Goal: Transaction & Acquisition: Purchase product/service

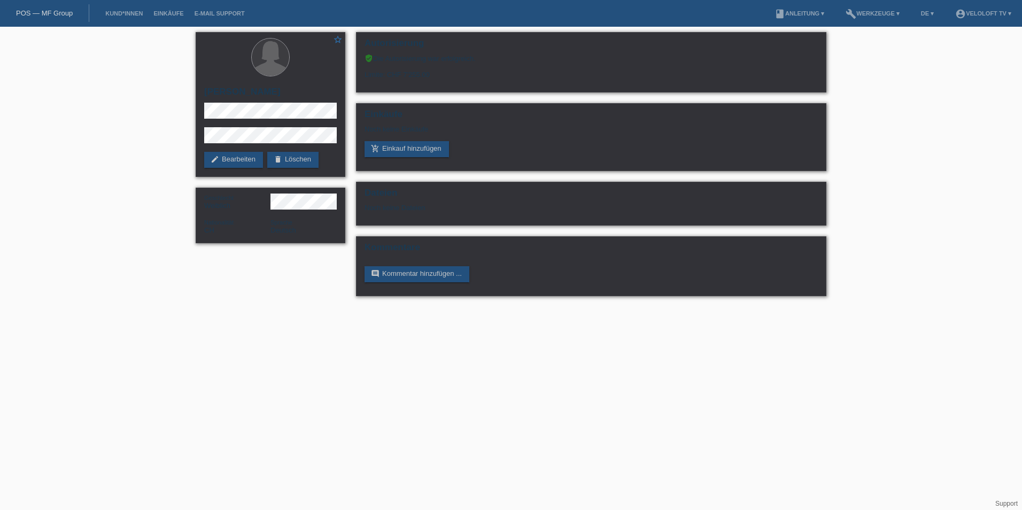
click at [51, 12] on link "POS — MF Group" at bounding box center [44, 13] width 57 height 8
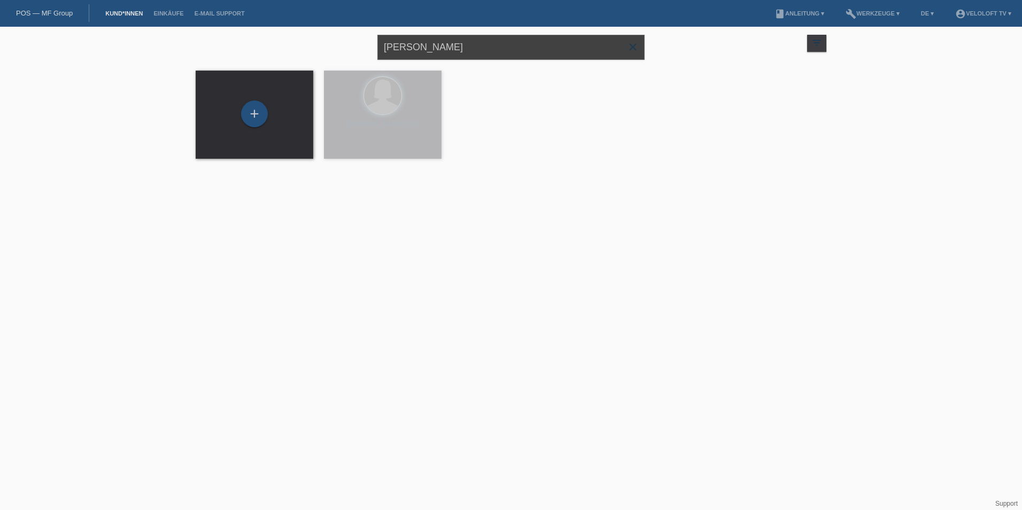
drag, startPoint x: 497, startPoint y: 49, endPoint x: 265, endPoint y: 56, distance: 232.7
click at [265, 56] on div "Corinne Mermoux close filter_list view_module Alle Kund*innen anzeigen star Mar…" at bounding box center [511, 46] width 642 height 38
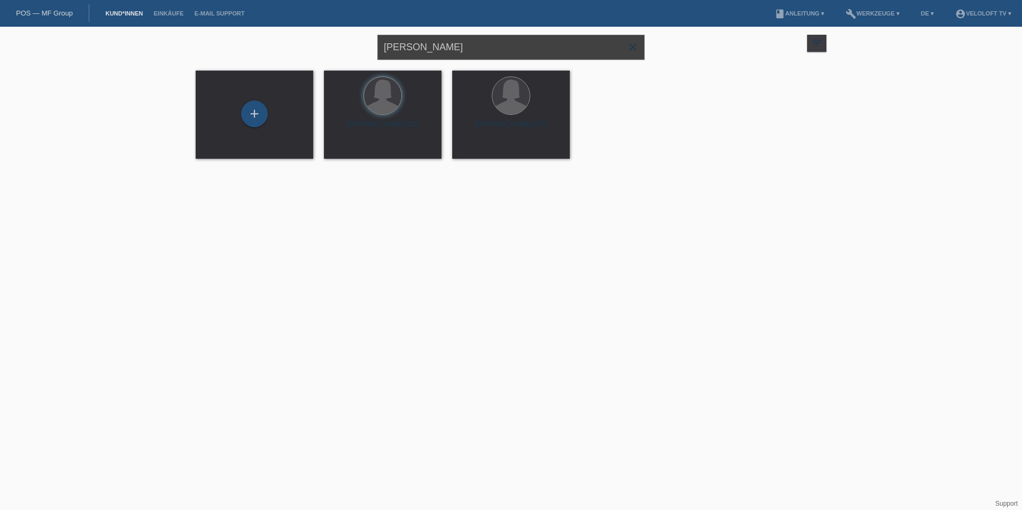
paste input "[PERSON_NAME]"
type input "[PERSON_NAME]"
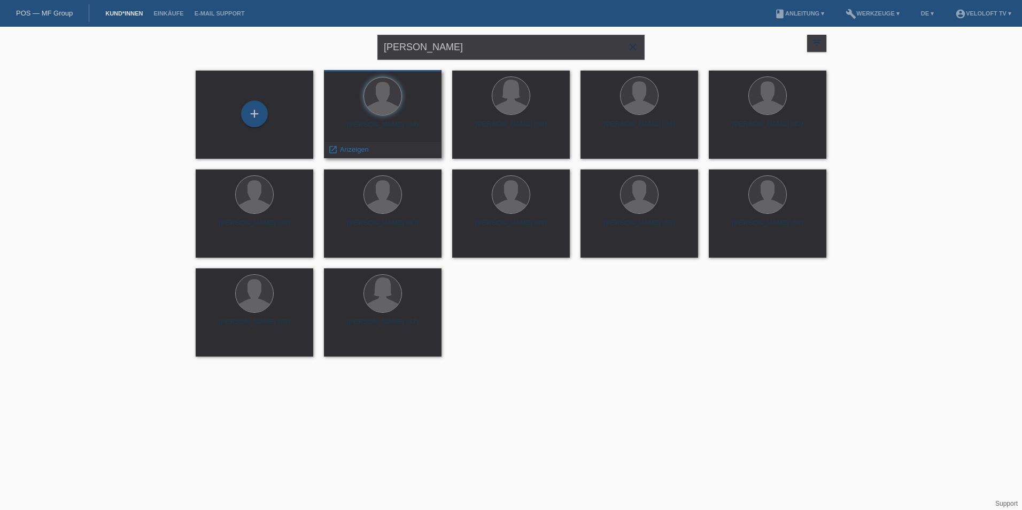
click at [399, 120] on div "Michael Wieser (34)" at bounding box center [383, 128] width 101 height 17
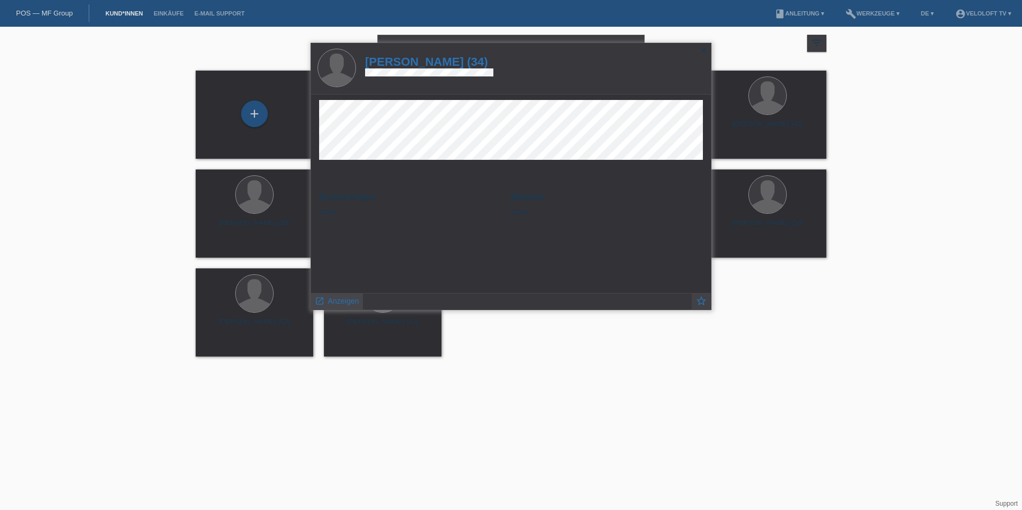
click at [354, 302] on span "Anzeigen" at bounding box center [343, 301] width 31 height 9
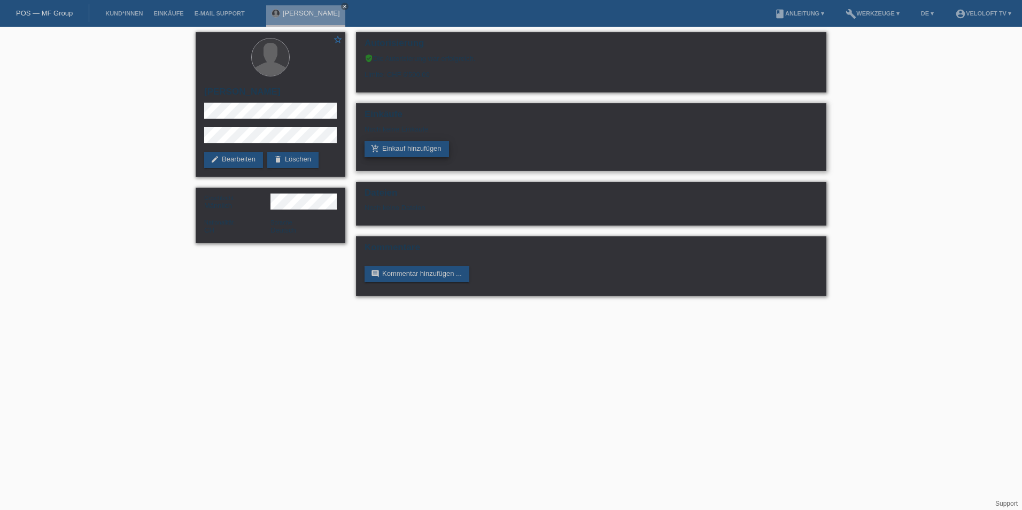
click at [416, 143] on link "add_shopping_cart Einkauf hinzufügen" at bounding box center [407, 149] width 84 height 16
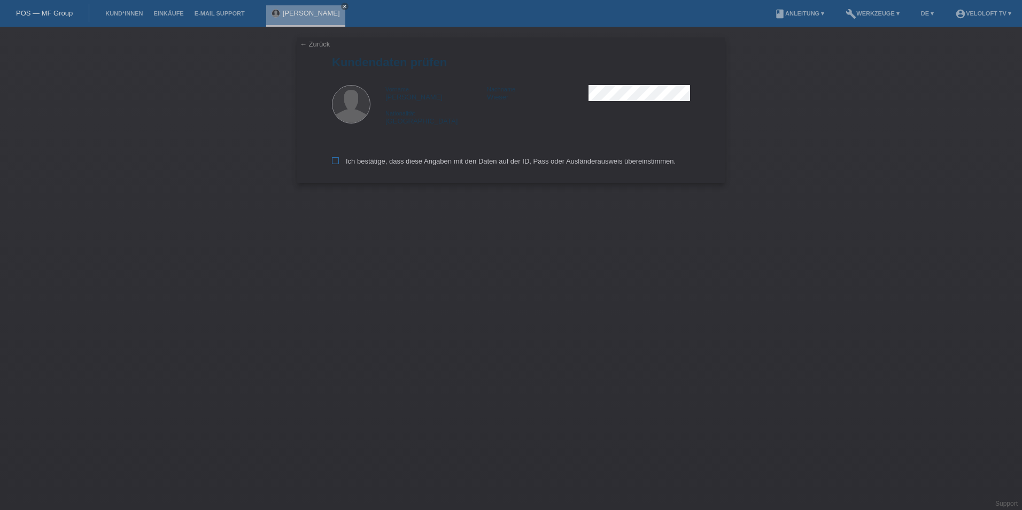
click at [336, 159] on icon at bounding box center [335, 160] width 7 height 7
click at [336, 159] on input "Ich bestätige, dass diese Angaben mit den Daten auf der ID, Pass oder Ausländer…" at bounding box center [335, 160] width 7 height 7
checkbox input "true"
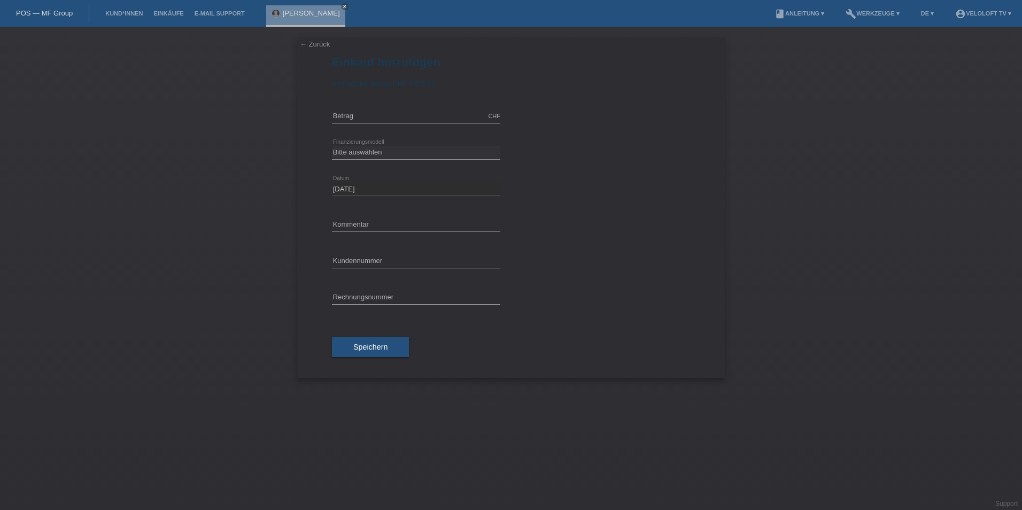
click at [367, 126] on div "CHF error Betrag" at bounding box center [416, 116] width 168 height 36
click at [373, 120] on input "text" at bounding box center [416, 116] width 168 height 13
type input "2890.00"
click at [382, 151] on select "Bitte auswählen Fixe Raten Kauf auf Rechnung mit Teilzahlungsoption" at bounding box center [416, 152] width 168 height 13
select select "77"
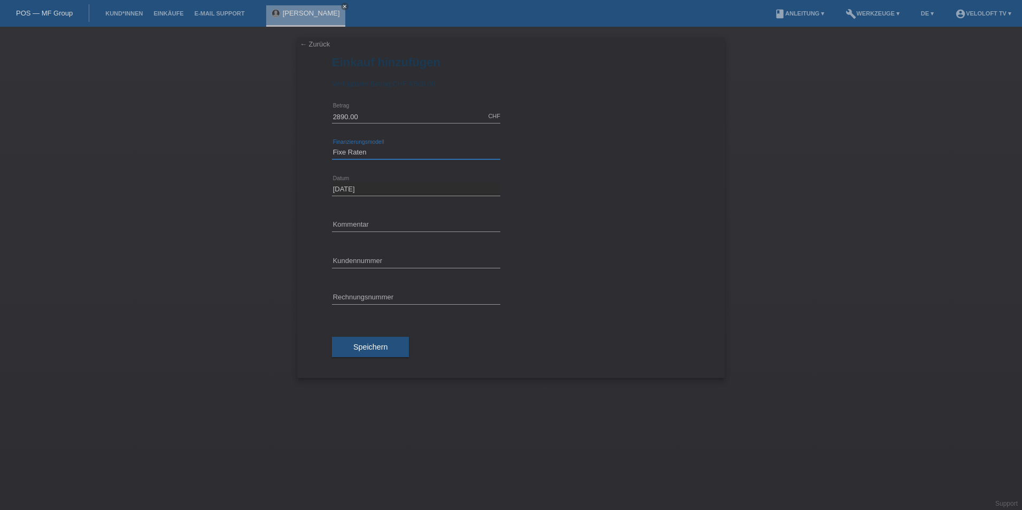
click at [332, 146] on select "Bitte auswählen Fixe Raten Kauf auf Rechnung mit Teilzahlungsoption" at bounding box center [416, 152] width 168 height 13
click at [374, 189] on select "Bitte auswählen 4 Raten 5 Raten 6 Raten 7 Raten 8 Raten 9 Raten 10 Raten 11 Rat…" at bounding box center [416, 188] width 168 height 13
select select "172"
click at [332, 182] on select "Bitte auswählen 4 Raten 5 Raten 6 Raten 7 Raten 8 Raten 9 Raten 10 Raten 11 Rat…" at bounding box center [416, 188] width 168 height 13
click at [360, 264] on input "text" at bounding box center [416, 260] width 168 height 13
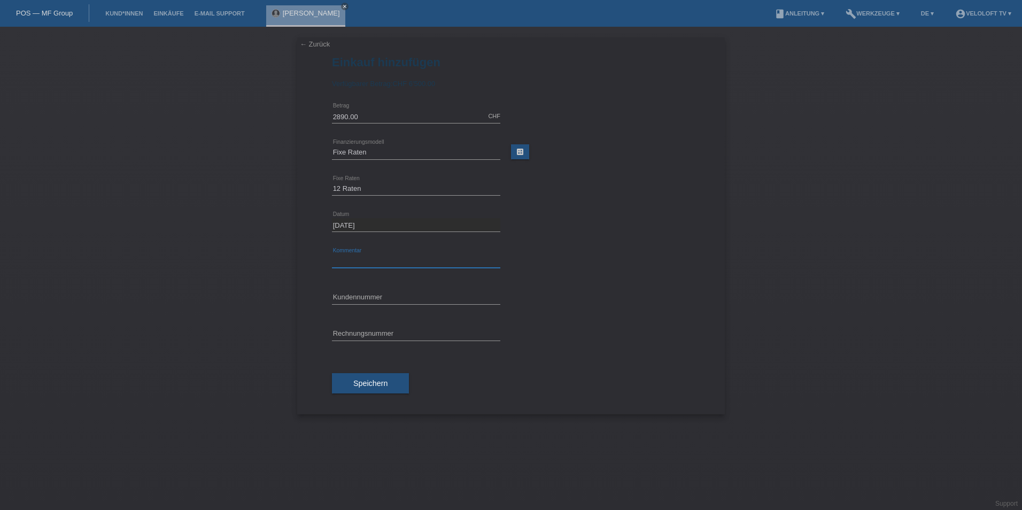
type input "Veloloft TV"
click at [374, 296] on input "text" at bounding box center [416, 297] width 168 height 13
paste input "C164932"
type input "C164932"
click at [376, 327] on input "text" at bounding box center [416, 333] width 168 height 13
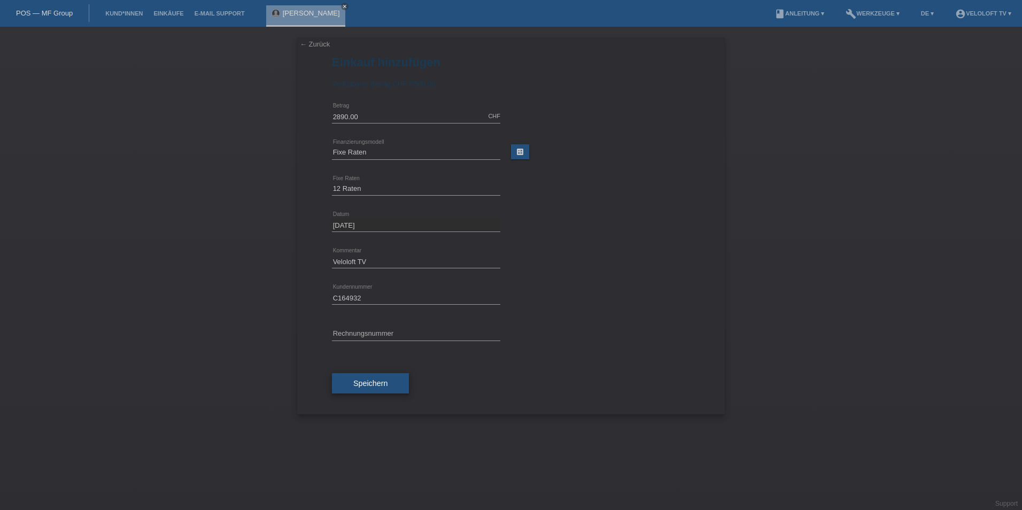
click at [349, 378] on button "Speichern" at bounding box center [370, 383] width 77 height 20
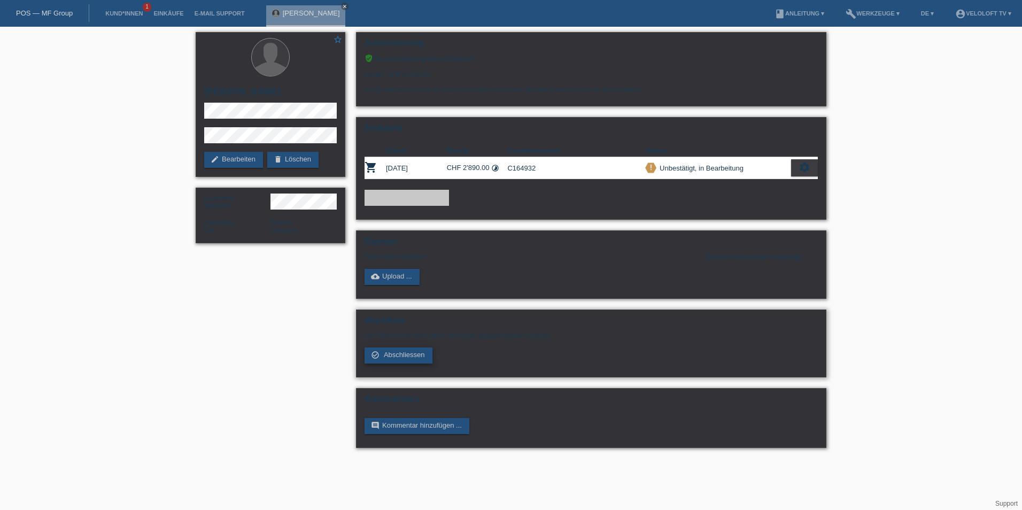
click at [393, 353] on span "Abschliessen" at bounding box center [404, 355] width 41 height 8
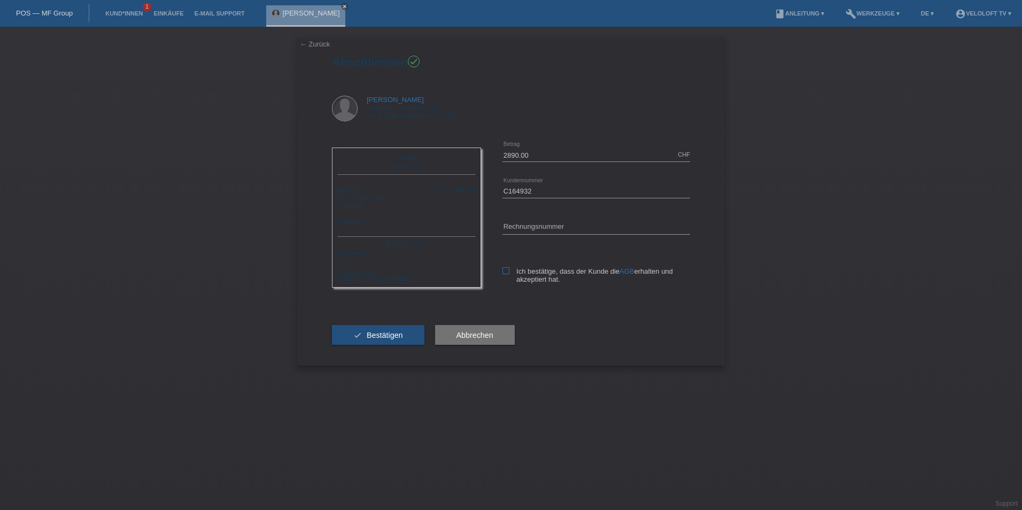
click at [504, 272] on icon at bounding box center [506, 270] width 7 height 7
click at [504, 272] on input "Ich bestätige, dass der Kunde die AGB erhalten und akzeptiert hat." at bounding box center [506, 270] width 7 height 7
checkbox input "true"
click at [389, 337] on span "Bestätigen" at bounding box center [385, 335] width 36 height 9
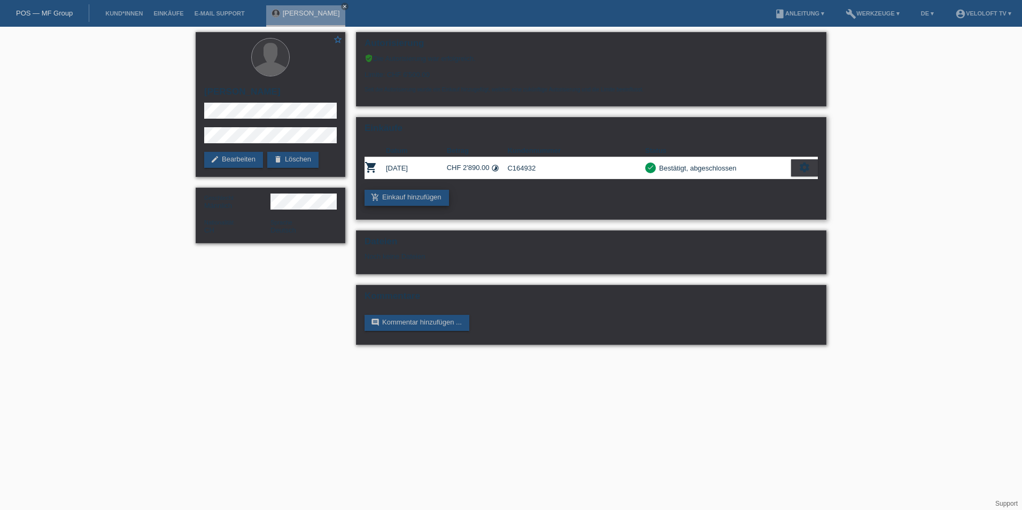
click at [399, 197] on link "add_shopping_cart Einkauf hinzufügen" at bounding box center [407, 198] width 84 height 16
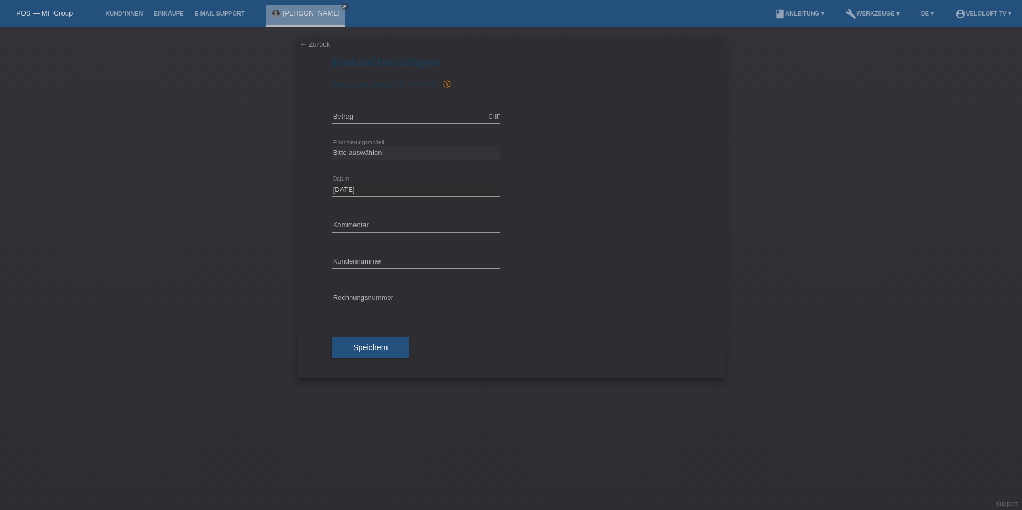
click at [367, 125] on div "CHF error [GEOGRAPHIC_DATA]" at bounding box center [416, 117] width 168 height 36
click at [367, 120] on input "text" at bounding box center [416, 116] width 168 height 13
type input "2890.00"
click at [369, 156] on select "Bitte auswählen Fixe Raten Kauf auf Rechnung mit Teilzahlungsoption" at bounding box center [416, 152] width 168 height 13
select select "77"
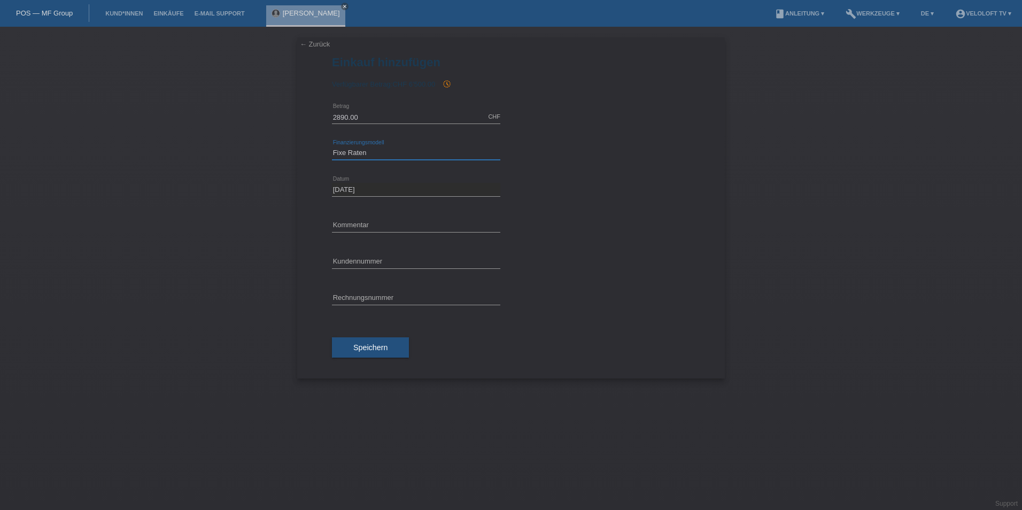
click at [332, 146] on select "Bitte auswählen Fixe Raten Kauf auf Rechnung mit Teilzahlungsoption" at bounding box center [416, 152] width 168 height 13
click at [362, 181] on div "Bitte auswählen 4 Raten 5 Raten 6 Raten 7 Raten 8 Raten 9 Raten 10 Raten 11 Rat…" at bounding box center [416, 190] width 168 height 36
click at [362, 188] on select "Bitte auswählen 4 Raten 5 Raten 6 Raten 7 Raten 8 Raten 9 Raten 10 Raten 11 Rat…" at bounding box center [416, 189] width 168 height 13
select select "172"
click at [332, 183] on select "Bitte auswählen 4 Raten 5 Raten 6 Raten 7 Raten 8 Raten 9 Raten 10 Raten 11 Rat…" at bounding box center [416, 189] width 168 height 13
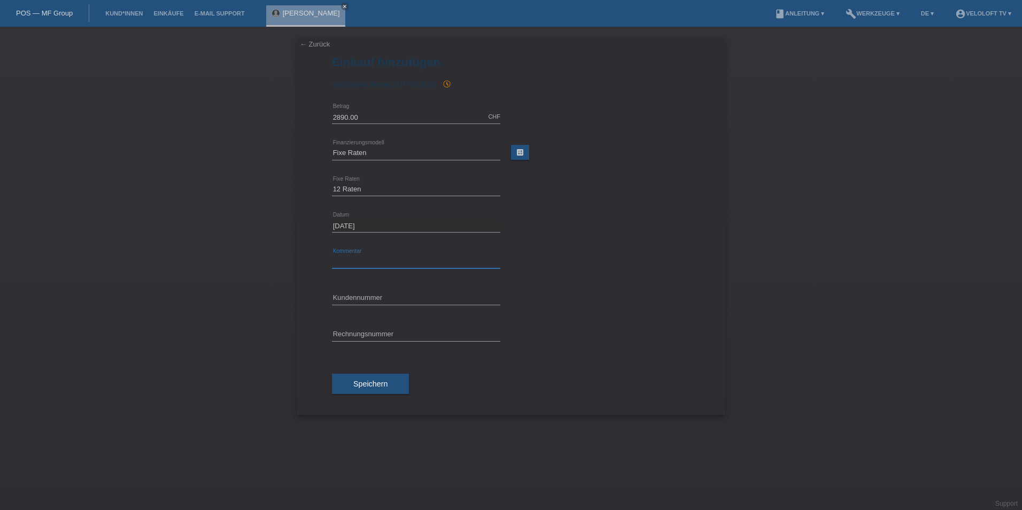
click at [358, 257] on input "text" at bounding box center [416, 261] width 168 height 13
type input "Veloloft TV"
click at [367, 302] on input "text" at bounding box center [416, 297] width 168 height 13
paste input "C164932"
type input "C164932"
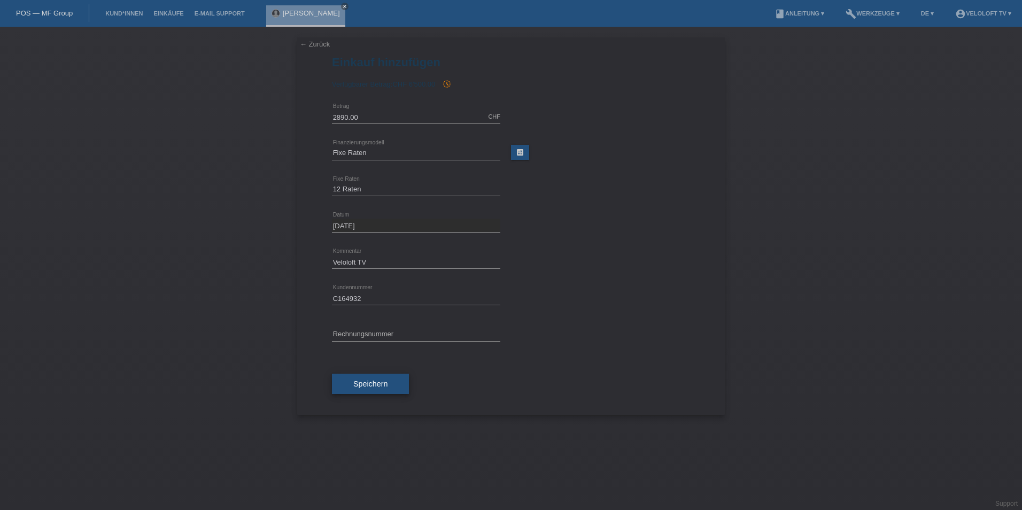
click at [386, 387] on span "Speichern" at bounding box center [370, 384] width 34 height 9
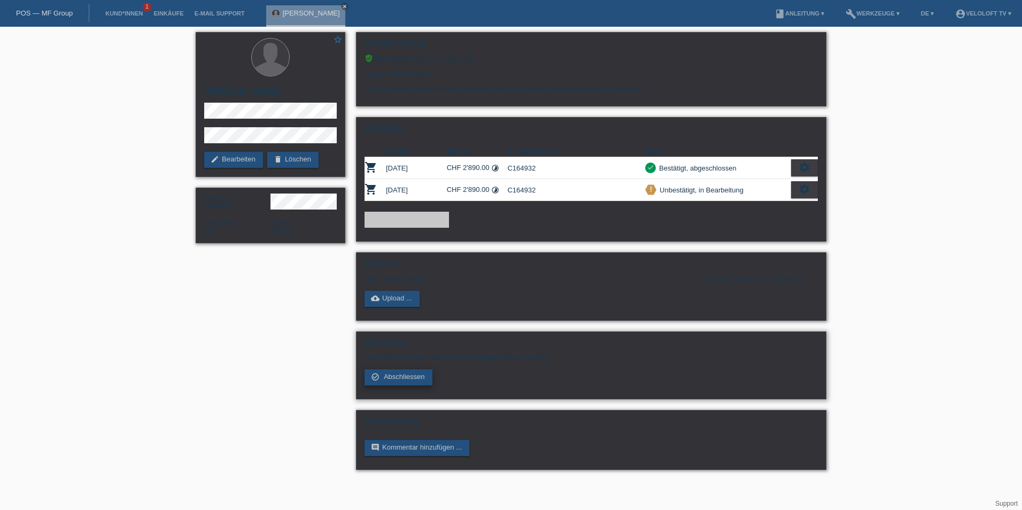
click at [405, 383] on link "check_circle_outline Abschliessen" at bounding box center [399, 377] width 68 height 16
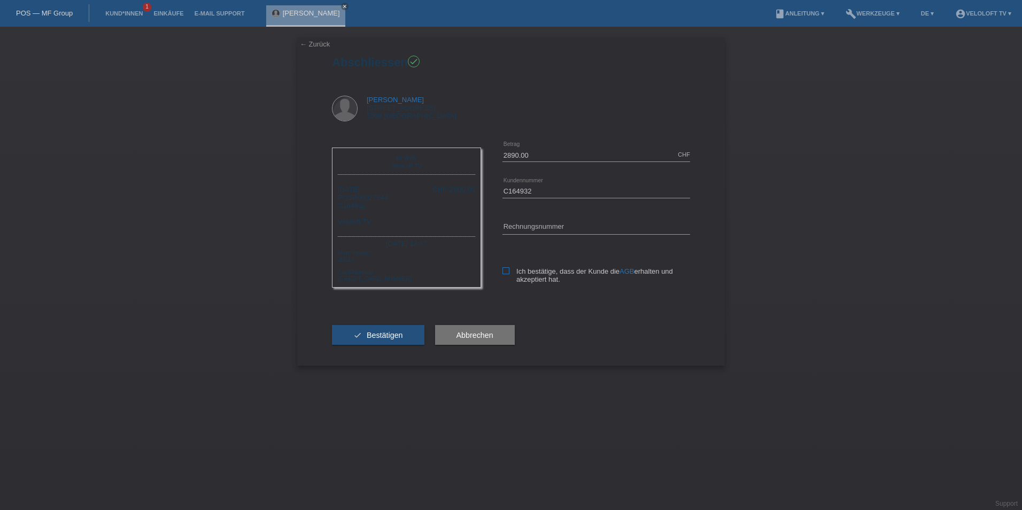
click at [504, 279] on label "Ich bestätige, dass der Kunde die AGB erhalten und akzeptiert hat." at bounding box center [597, 275] width 188 height 16
click at [504, 274] on input "Ich bestätige, dass der Kunde die AGB erhalten und akzeptiert hat." at bounding box center [506, 270] width 7 height 7
checkbox input "true"
click at [400, 339] on button "check Bestätigen" at bounding box center [378, 335] width 92 height 20
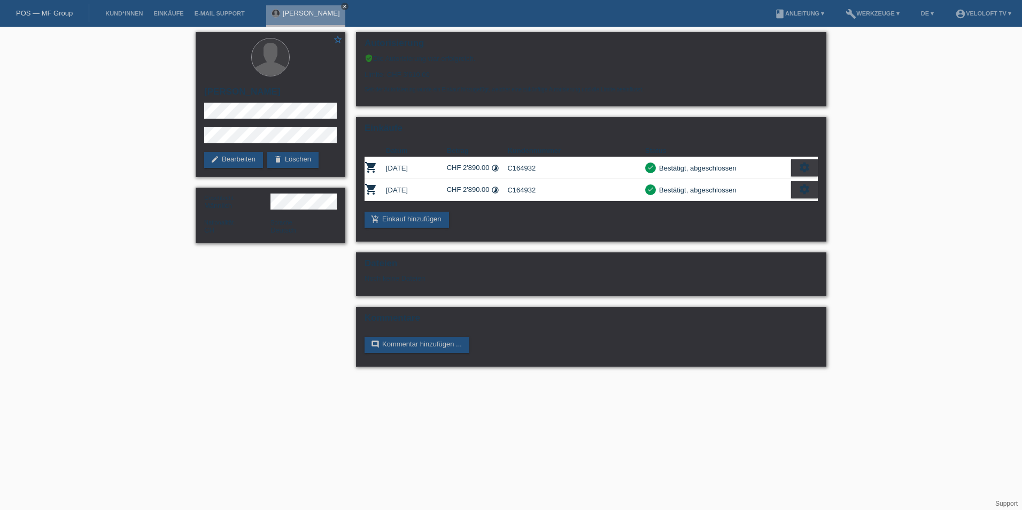
click at [342, 5] on icon "close" at bounding box center [344, 6] width 5 height 5
click at [111, 15] on link "Kund*innen" at bounding box center [124, 13] width 48 height 6
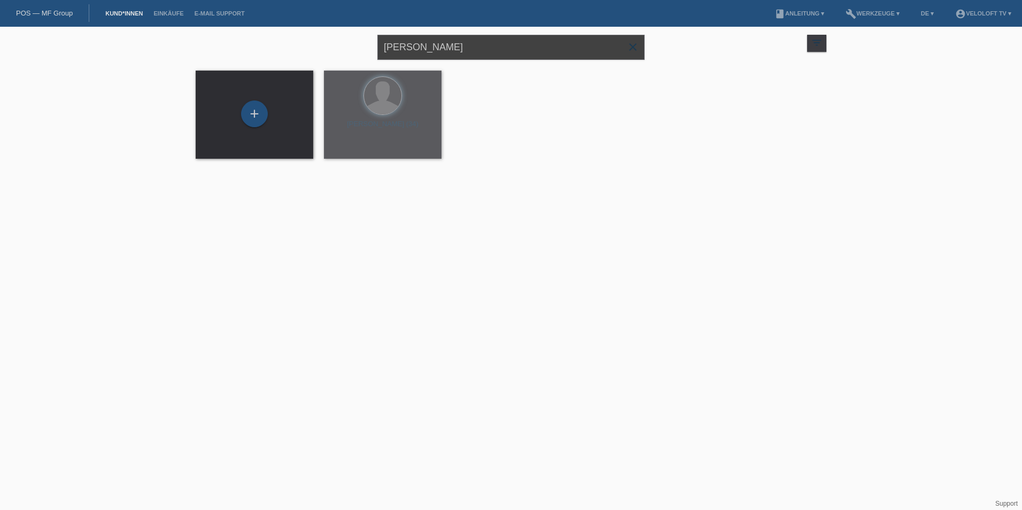
drag, startPoint x: 476, startPoint y: 48, endPoint x: 328, endPoint y: 49, distance: 148.1
click at [329, 49] on div "Michael Wieser close filter_list view_module Alle Kund*innen anzeigen star Mark…" at bounding box center [511, 46] width 642 height 38
paste input "ke"
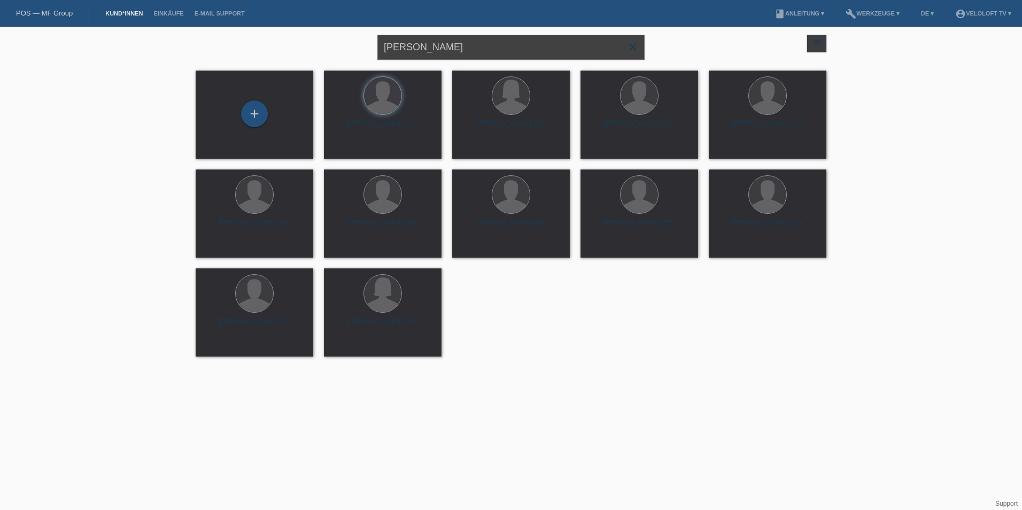
paste input "Niederhauser"
type input "[PERSON_NAME]"
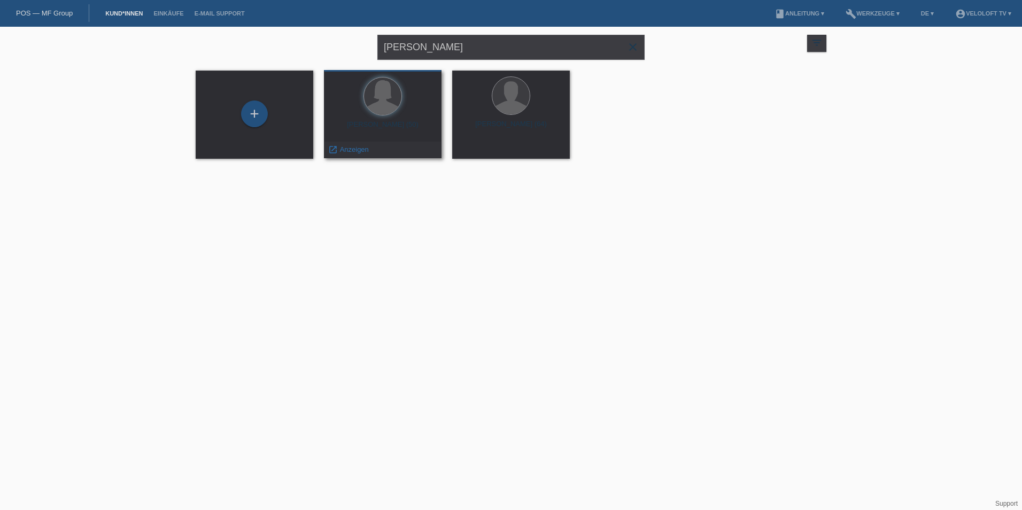
click at [383, 127] on div "Mike Niederhauser (50)" at bounding box center [383, 128] width 101 height 17
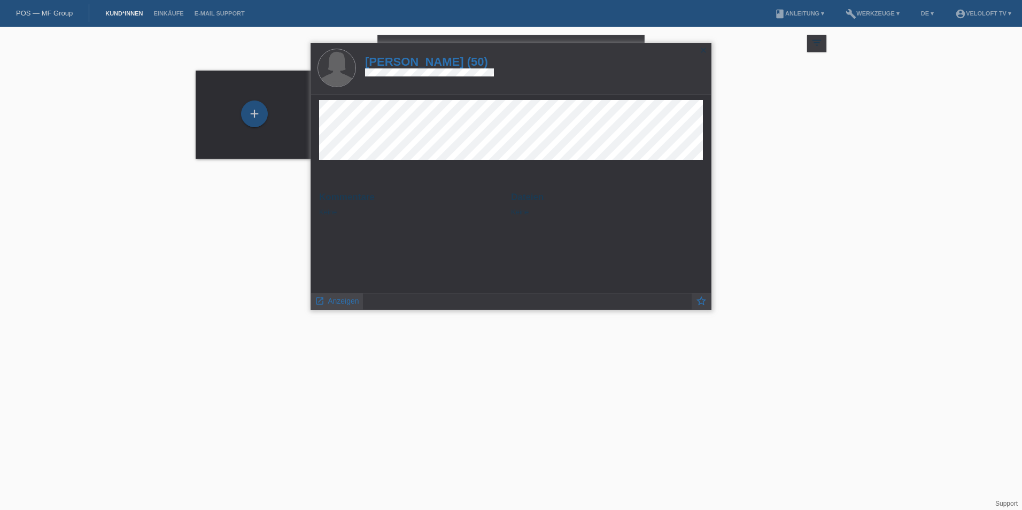
click at [333, 303] on span "Anzeigen" at bounding box center [343, 301] width 31 height 9
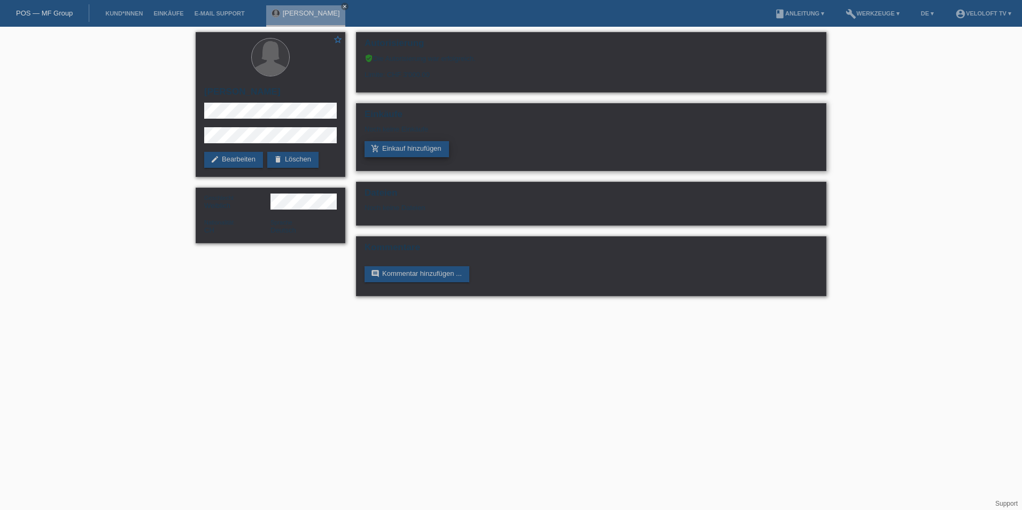
click at [401, 147] on link "add_shopping_cart Einkauf hinzufügen" at bounding box center [407, 149] width 84 height 16
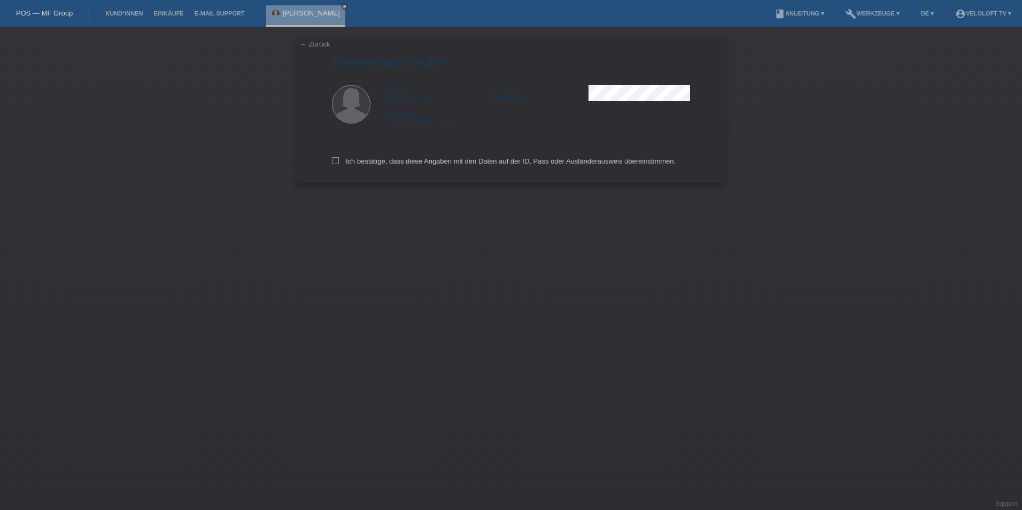
click at [327, 156] on div "← Zurück Kundendaten prüfen Vorname Mike Nachname Niederhauser Nationalität Sch…" at bounding box center [511, 109] width 428 height 145
click at [338, 157] on div "Ich bestätige, dass diese Angaben mit den Daten auf der ID, Pass oder Ausländer…" at bounding box center [511, 159] width 358 height 47
click at [336, 161] on icon at bounding box center [335, 160] width 7 height 7
click at [336, 161] on input "Ich bestätige, dass diese Angaben mit den Daten auf der ID, Pass oder Ausländer…" at bounding box center [335, 160] width 7 height 7
checkbox input "true"
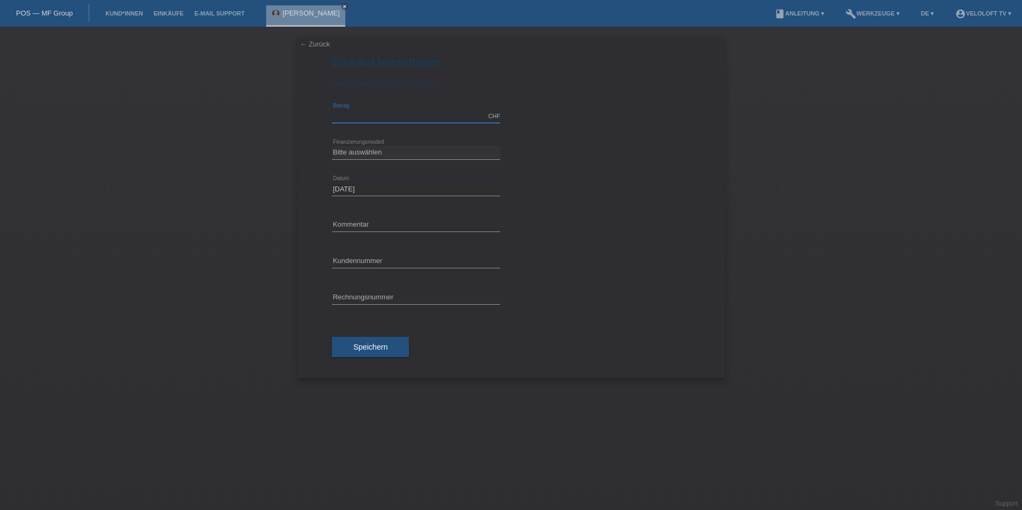
click at [370, 113] on input "text" at bounding box center [416, 116] width 168 height 13
type input "2990.00"
drag, startPoint x: 370, startPoint y: 119, endPoint x: 369, endPoint y: 161, distance: 42.2
click at [370, 161] on div "Bitte auswählen Fixe Raten Kauf auf Rechnung mit Teilzahlungsoption error Finan…" at bounding box center [416, 153] width 168 height 36
drag, startPoint x: 369, startPoint y: 154, endPoint x: 369, endPoint y: 160, distance: 6.4
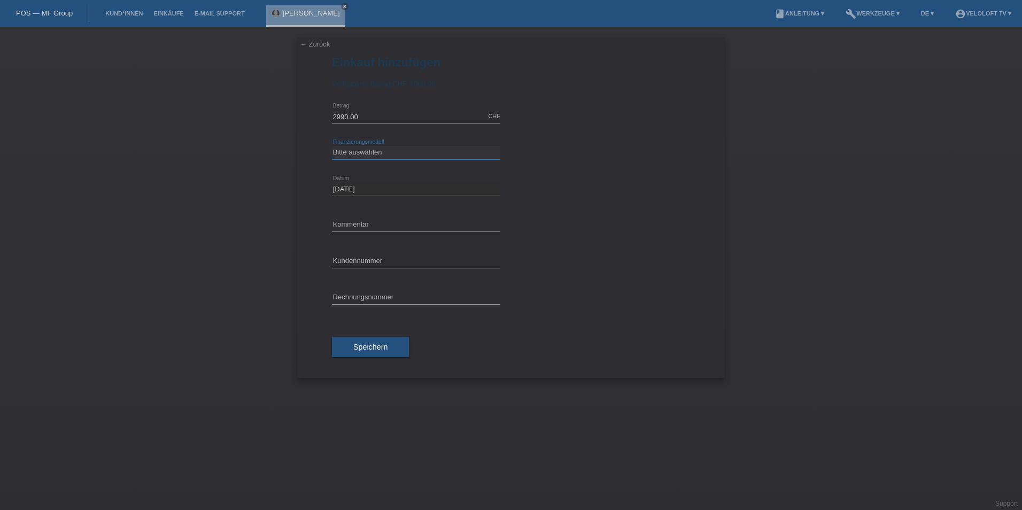
click at [369, 154] on select "Bitte auswählen Fixe Raten Kauf auf Rechnung mit Teilzahlungsoption" at bounding box center [416, 152] width 168 height 13
select select "77"
click at [332, 146] on select "Bitte auswählen Fixe Raten Kauf auf Rechnung mit Teilzahlungsoption" at bounding box center [416, 152] width 168 height 13
drag, startPoint x: 360, startPoint y: 197, endPoint x: 364, endPoint y: 189, distance: 8.8
click at [361, 195] on div "Bitte auswählen 4 Raten 5 Raten 6 Raten 7 Raten 8 Raten 9 Raten 10 Raten 11 Rat…" at bounding box center [416, 189] width 168 height 36
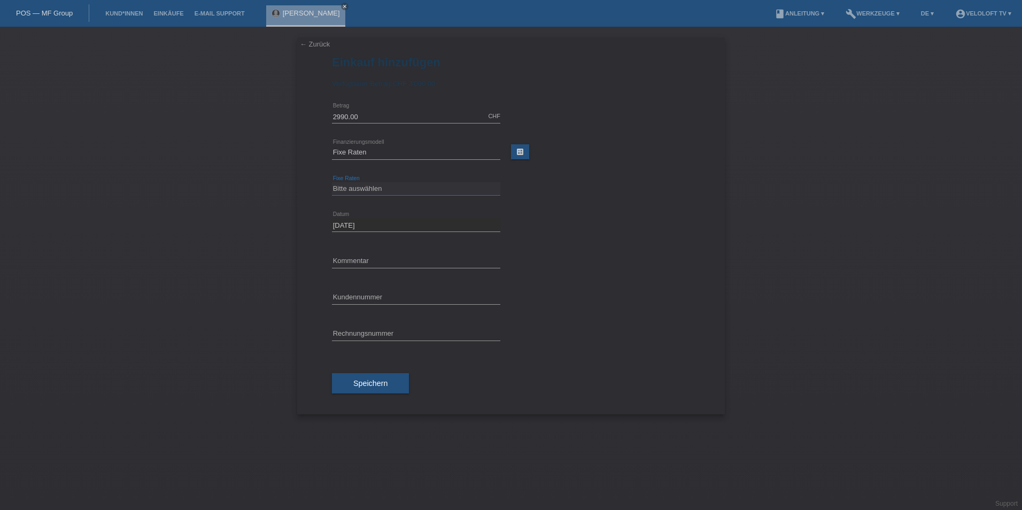
drag, startPoint x: 364, startPoint y: 189, endPoint x: 364, endPoint y: 195, distance: 6.4
click at [364, 189] on select "Bitte auswählen 4 Raten 5 Raten 6 Raten 7 Raten 8 Raten 9 Raten 10 Raten 11 Rat…" at bounding box center [416, 188] width 168 height 13
select select "172"
click at [332, 182] on select "Bitte auswählen 4 Raten 5 Raten 6 Raten 7 Raten 8 Raten 9 Raten 10 Raten 11 Rat…" at bounding box center [416, 188] width 168 height 13
click at [358, 261] on input "text" at bounding box center [416, 260] width 168 height 13
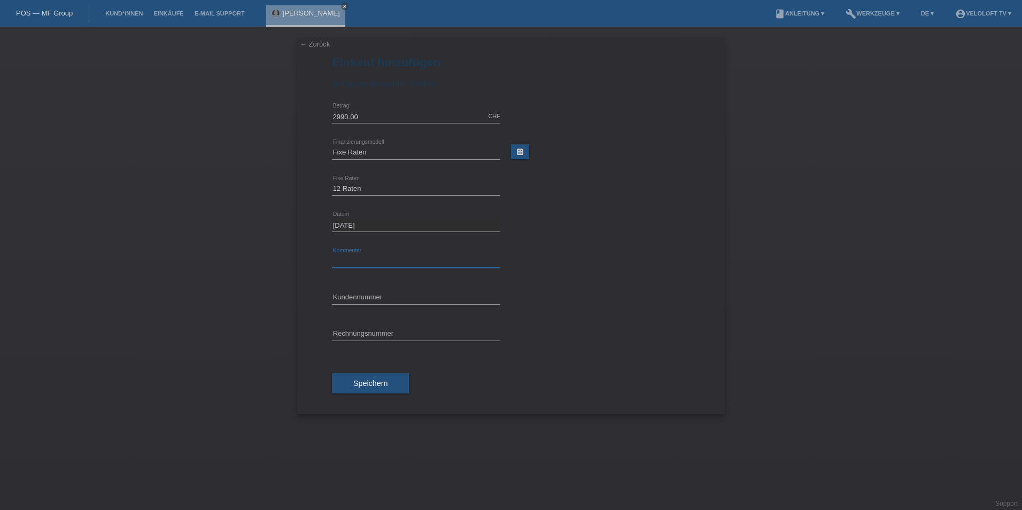
type input "Veloloft TV"
click at [352, 297] on input "text" at bounding box center [416, 297] width 168 height 13
paste input "C164934"
type input "C164934"
click at [382, 381] on span "Speichern" at bounding box center [370, 383] width 34 height 9
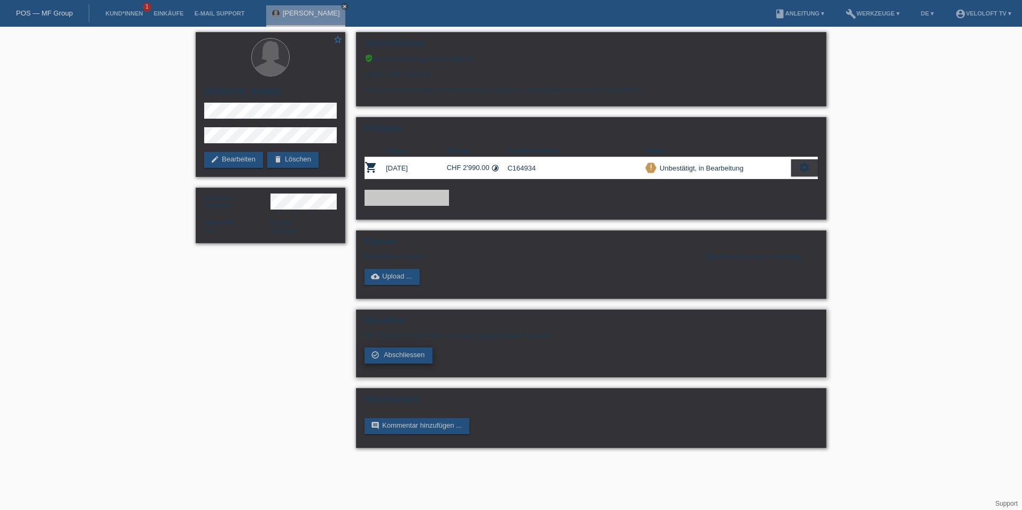
click at [396, 360] on link "check_circle_outline Abschliessen" at bounding box center [399, 355] width 68 height 16
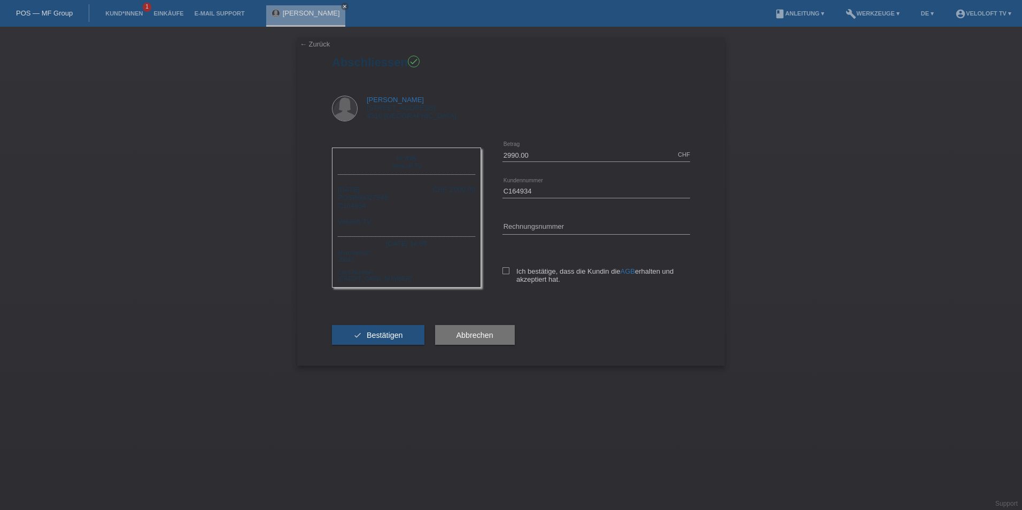
click at [508, 266] on div "Ich bestätige, dass die Kundin die AGB erhalten und akzeptiert hat." at bounding box center [597, 273] width 188 height 55
click at [506, 269] on icon at bounding box center [506, 270] width 7 height 7
click at [506, 269] on input "Ich bestätige, dass die Kundin die AGB erhalten und akzeptiert hat." at bounding box center [506, 270] width 7 height 7
checkbox input "true"
click at [414, 333] on button "check Bestätigen" at bounding box center [378, 335] width 92 height 20
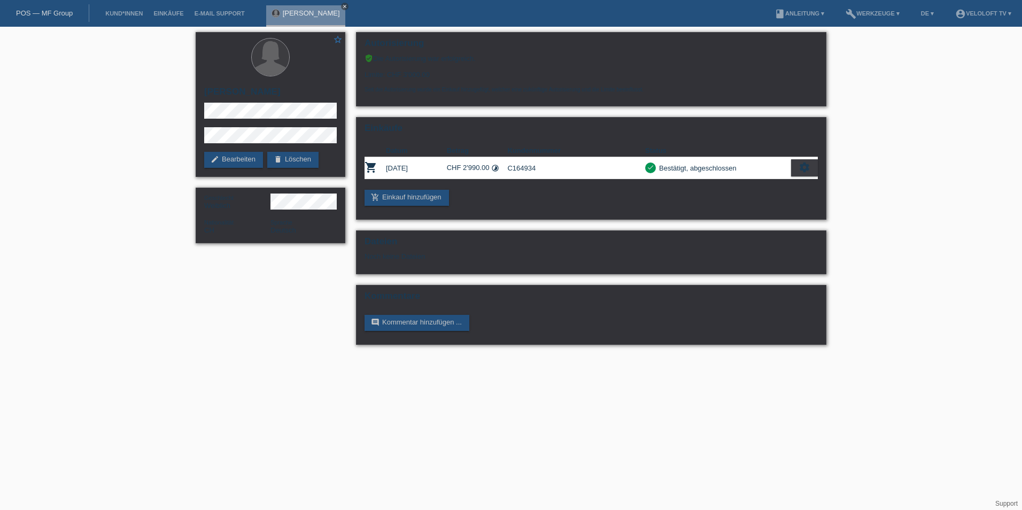
click at [344, 6] on icon "close" at bounding box center [344, 6] width 5 height 5
click at [120, 12] on link "Kund*innen" at bounding box center [124, 13] width 48 height 6
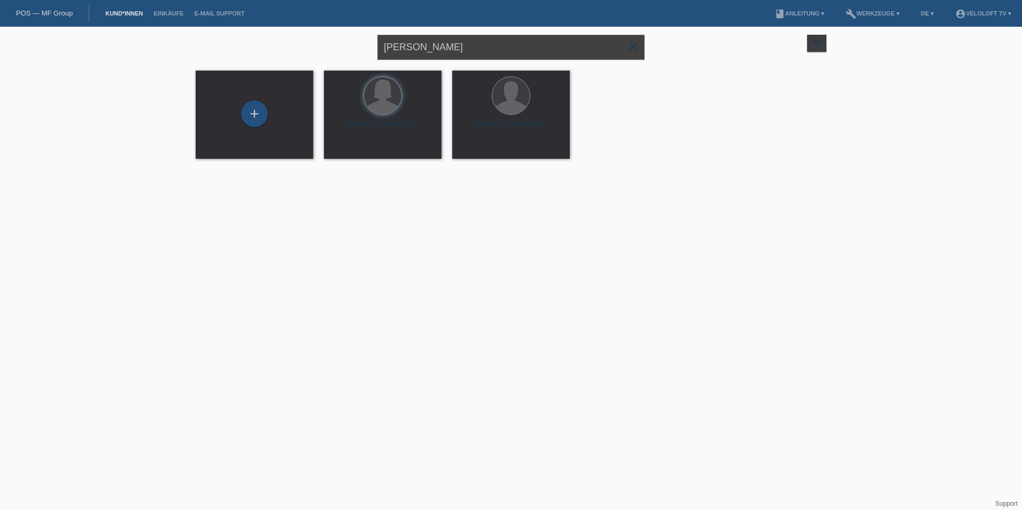
drag, startPoint x: 492, startPoint y: 47, endPoint x: 269, endPoint y: 47, distance: 222.9
click at [269, 47] on div "[PERSON_NAME] close filter_list view_module Alle Kund*innen anzeigen star Marki…" at bounding box center [511, 46] width 642 height 38
paste input "Kurt"
click at [424, 46] on input "Kurt" at bounding box center [510, 47] width 267 height 25
paste input "Neuhaus"
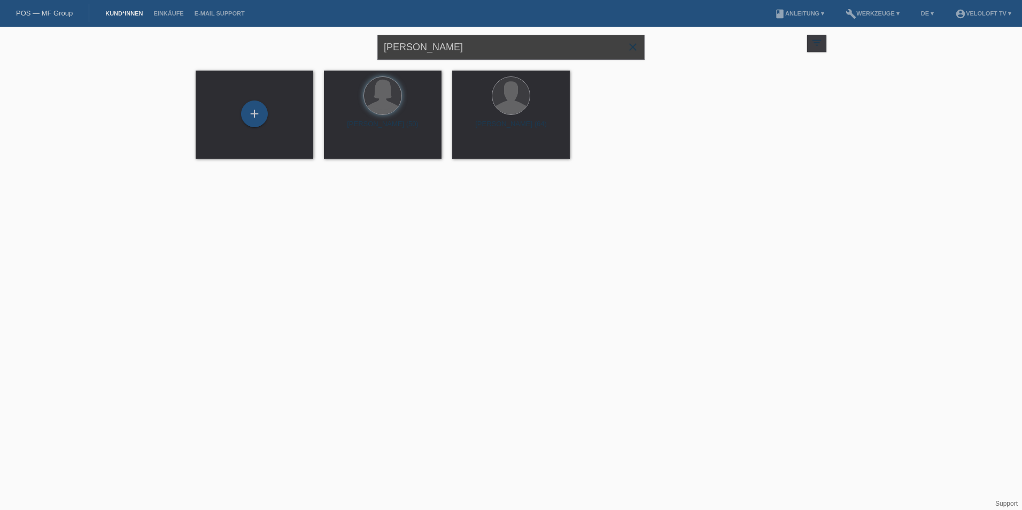
type input "Kurt Neuhaus"
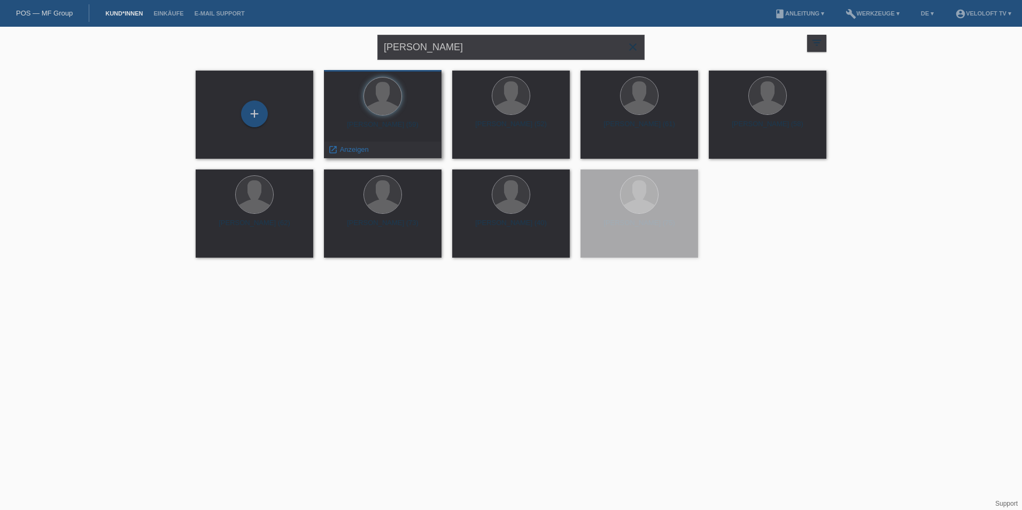
click at [408, 110] on div at bounding box center [383, 97] width 101 height 40
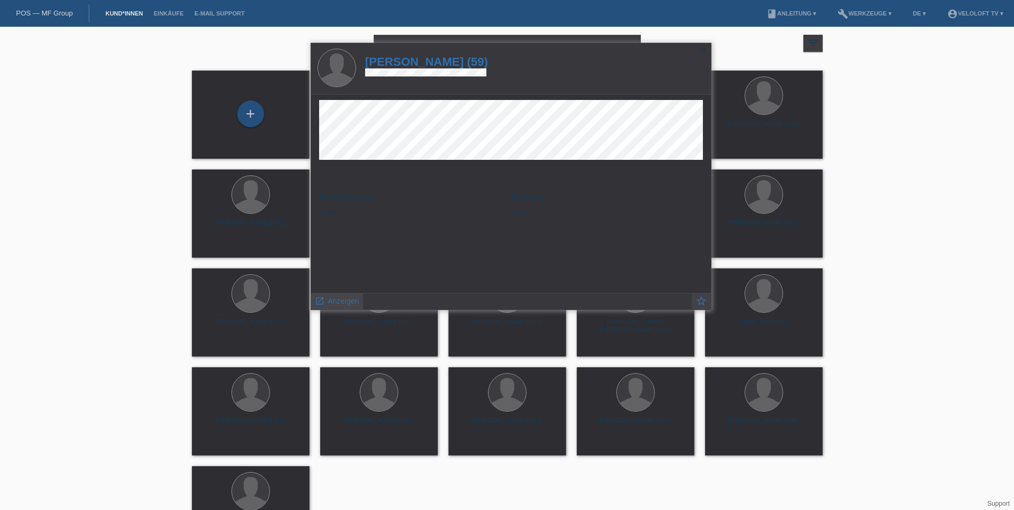
drag, startPoint x: 358, startPoint y: 304, endPoint x: 347, endPoint y: 303, distance: 11.2
click at [347, 303] on span "Anzeigen" at bounding box center [343, 301] width 31 height 9
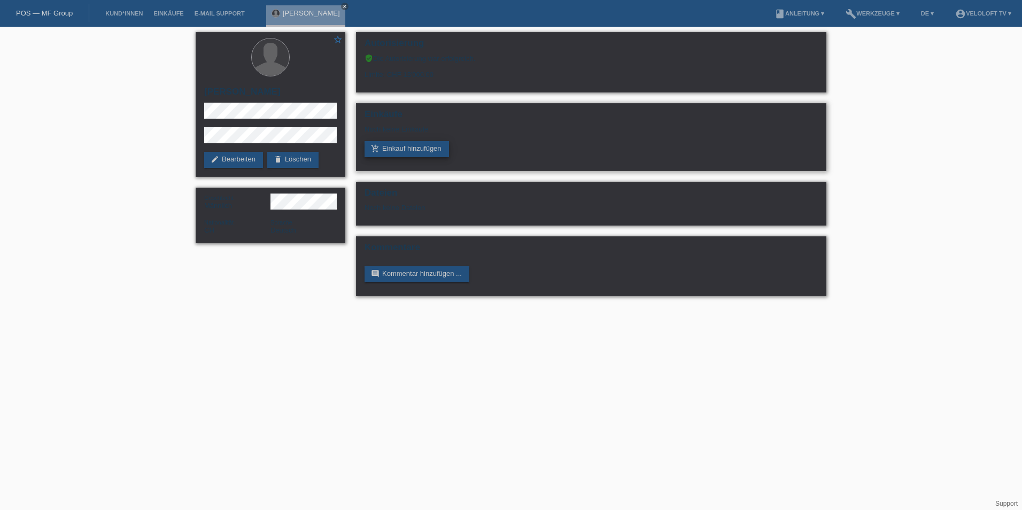
click at [399, 148] on link "add_shopping_cart Einkauf hinzufügen" at bounding box center [407, 149] width 84 height 16
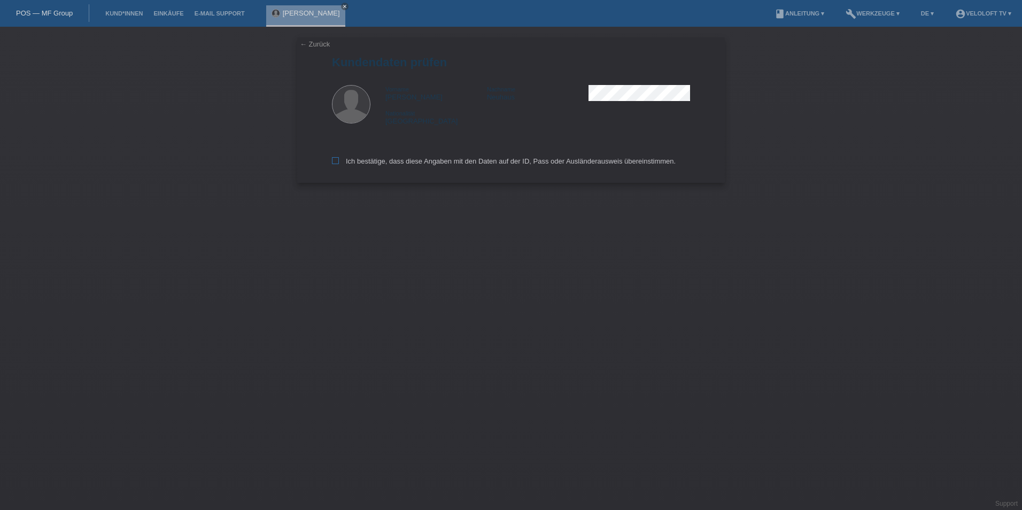
click at [332, 163] on icon at bounding box center [335, 160] width 7 height 7
click at [332, 163] on input "Ich bestätige, dass diese Angaben mit den Daten auf der ID, Pass oder Ausländer…" at bounding box center [335, 160] width 7 height 7
checkbox input "true"
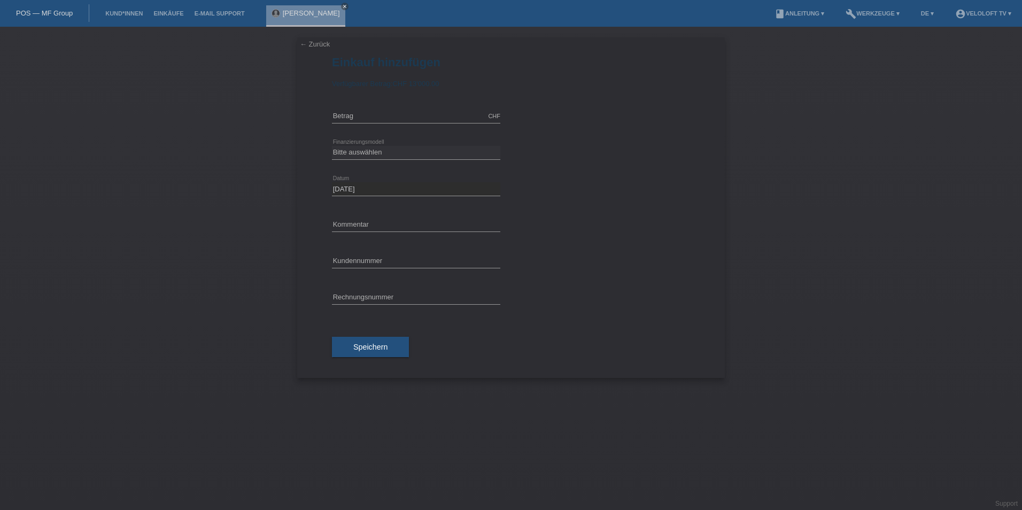
type input "2990.00"
drag, startPoint x: 0, startPoint y: 0, endPoint x: 380, endPoint y: 151, distance: 408.4
click at [380, 151] on select "Bitte auswählen Fixe Raten Kauf auf Rechnung mit Teilzahlungsoption" at bounding box center [416, 152] width 168 height 13
select select "77"
click at [332, 146] on select "Bitte auswählen Fixe Raten Kauf auf Rechnung mit Teilzahlungsoption" at bounding box center [416, 152] width 168 height 13
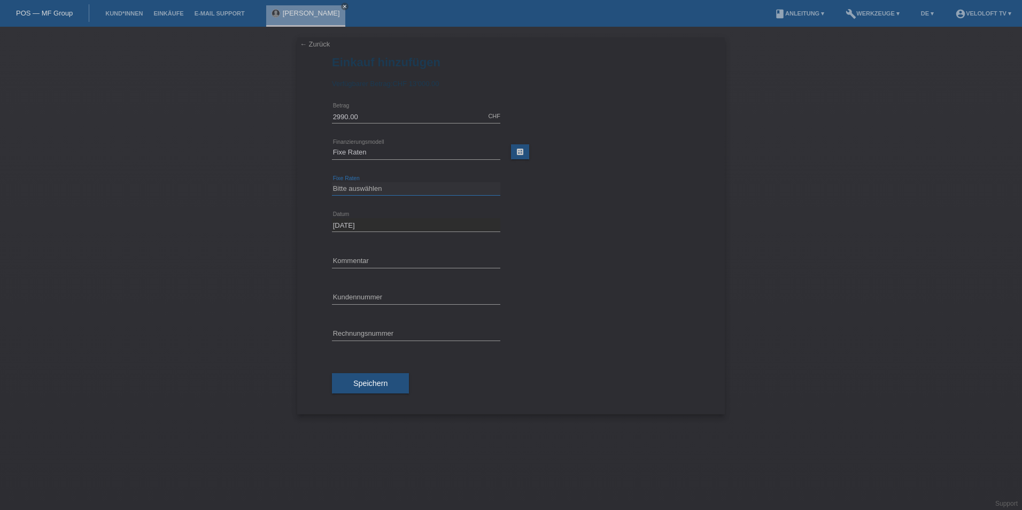
click at [379, 188] on select "Bitte auswählen 4 Raten 5 Raten 6 Raten 7 Raten 8 Raten 9 Raten 10 Raten 11 Rat…" at bounding box center [416, 188] width 168 height 13
select select "202"
click at [332, 182] on select "Bitte auswählen 4 Raten 5 Raten 6 Raten 7 Raten 8 Raten 9 Raten 10 Raten 11 Rat…" at bounding box center [416, 188] width 168 height 13
click at [359, 252] on div "error Kommentar" at bounding box center [416, 261] width 168 height 36
click at [359, 258] on input "text" at bounding box center [416, 260] width 168 height 13
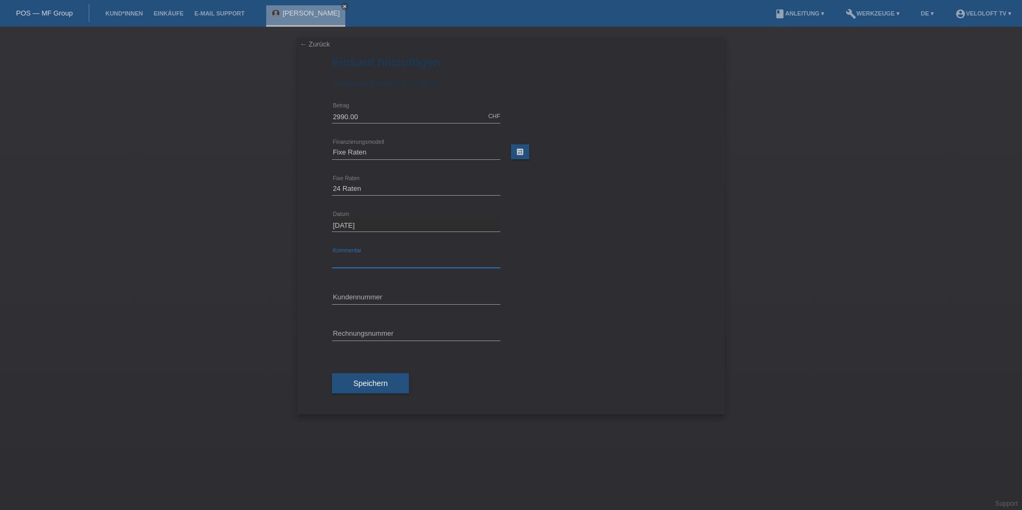
type input "Veloloft TV"
click at [369, 300] on input "text" at bounding box center [416, 297] width 168 height 13
paste input "C164941"
type input "C164941"
click at [381, 380] on span "Speichern" at bounding box center [370, 383] width 34 height 9
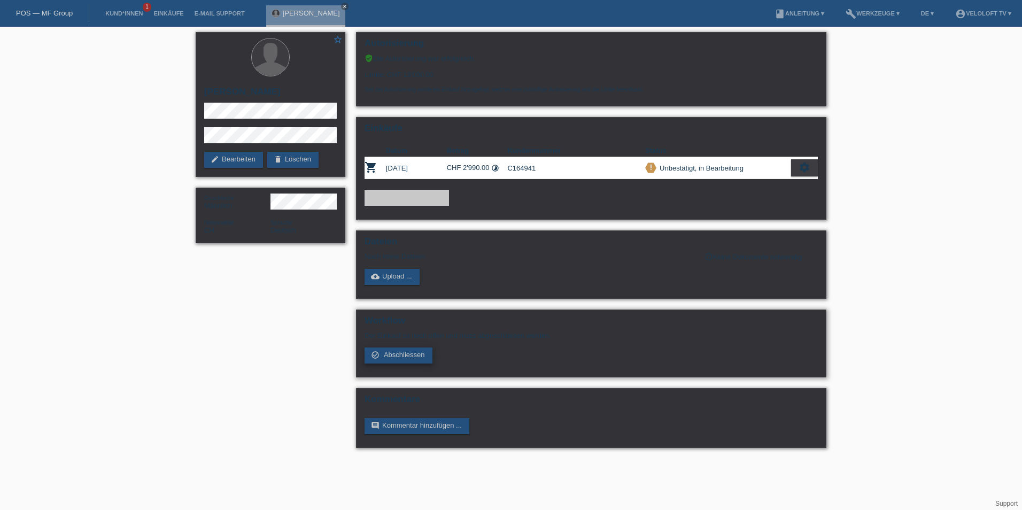
click at [381, 355] on link "check_circle_outline Abschliessen" at bounding box center [399, 355] width 68 height 16
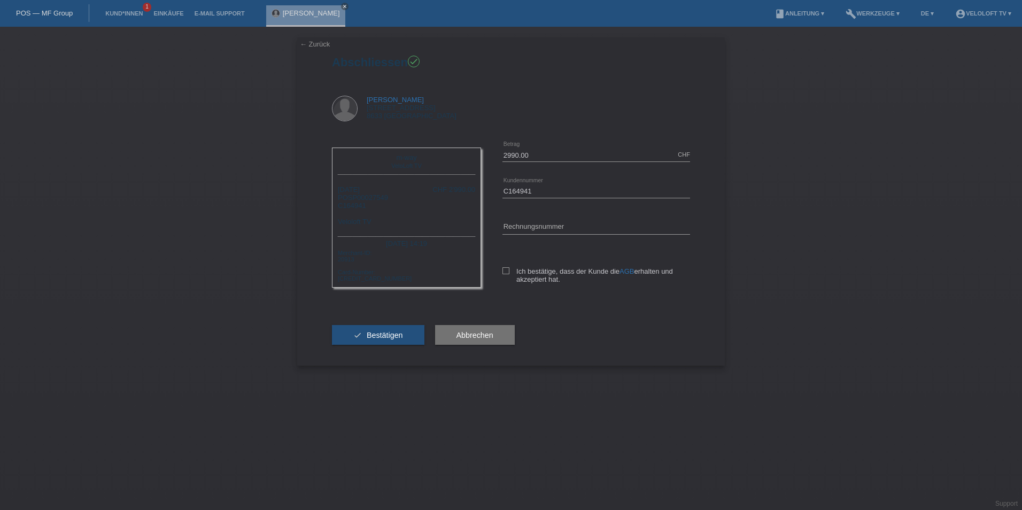
click at [501, 277] on div "2990.00 CHF error Betrag C164941 error AGB" at bounding box center [585, 220] width 209 height 167
click at [503, 275] on label "Ich bestätige, dass der Kunde die AGB erhalten und akzeptiert hat." at bounding box center [597, 275] width 188 height 16
click at [503, 274] on input "Ich bestätige, dass der Kunde die AGB erhalten und akzeptiert hat." at bounding box center [506, 270] width 7 height 7
checkbox input "true"
click at [397, 336] on span "Bestätigen" at bounding box center [385, 335] width 36 height 9
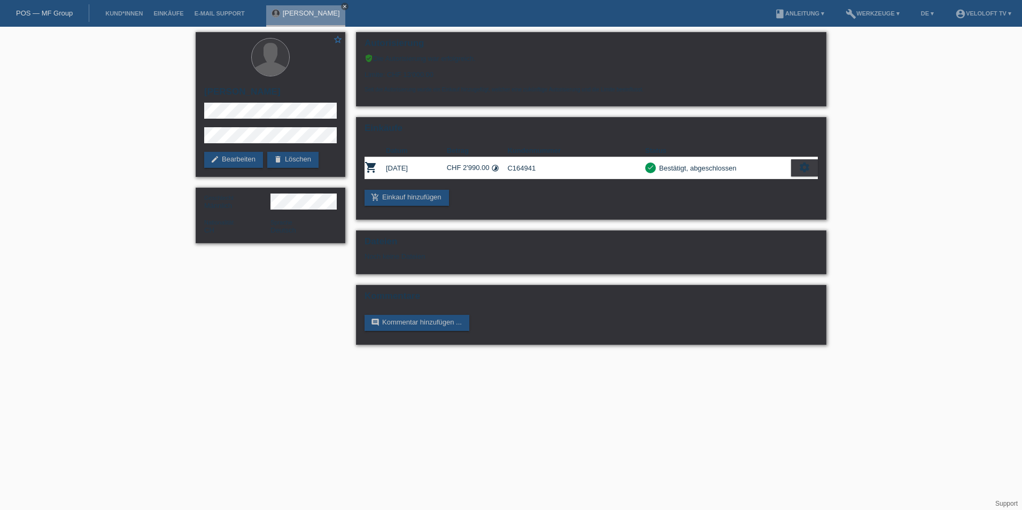
click at [342, 5] on icon "close" at bounding box center [344, 6] width 5 height 5
click at [139, 15] on link "Kund*innen" at bounding box center [124, 13] width 48 height 6
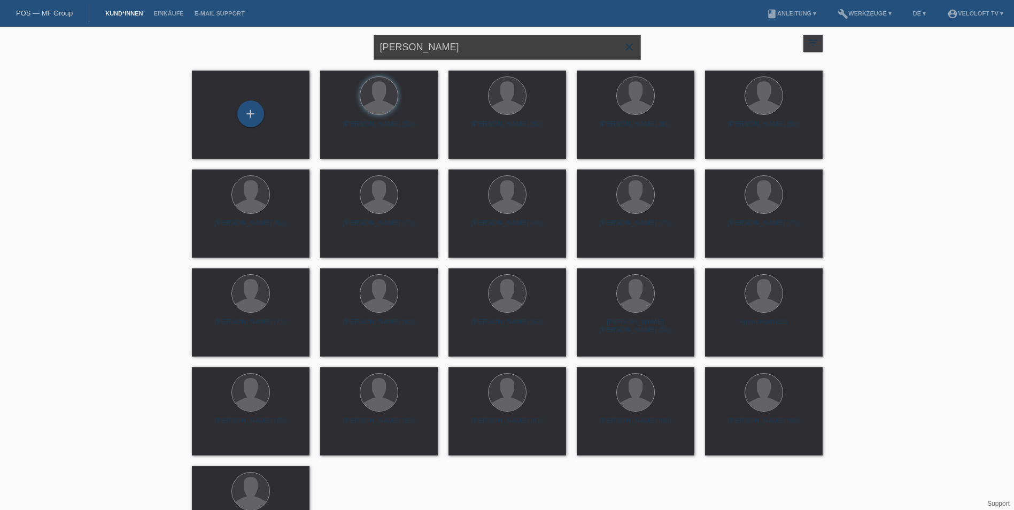
drag, startPoint x: 461, startPoint y: 44, endPoint x: 318, endPoint y: 43, distance: 143.3
click at [318, 43] on div "[PERSON_NAME] close filter_list view_module Alle Kund*innen anzeigen star Marki…" at bounding box center [508, 46] width 642 height 38
paste input "[PERSON_NAME]"
type input "[PERSON_NAME]"
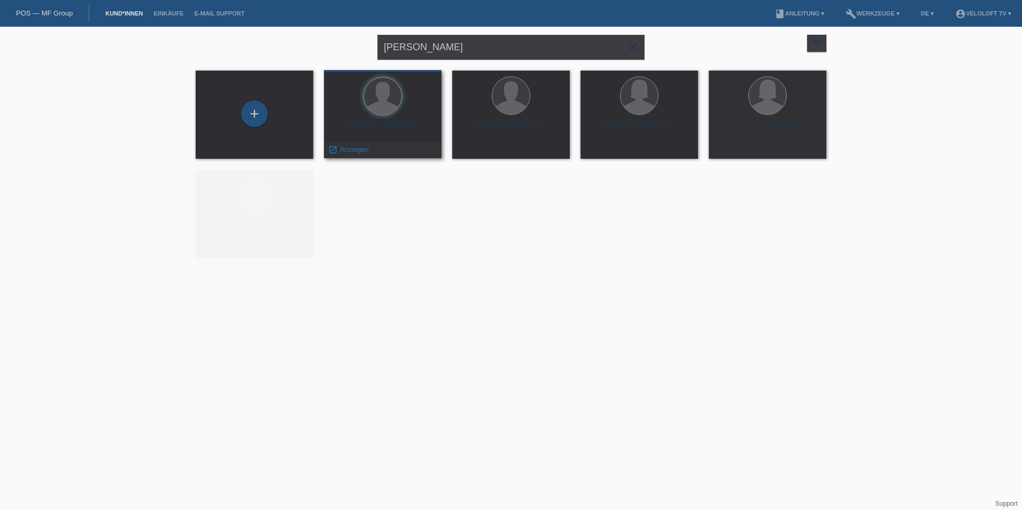
click at [382, 133] on div "[PERSON_NAME] (60)" at bounding box center [383, 128] width 101 height 17
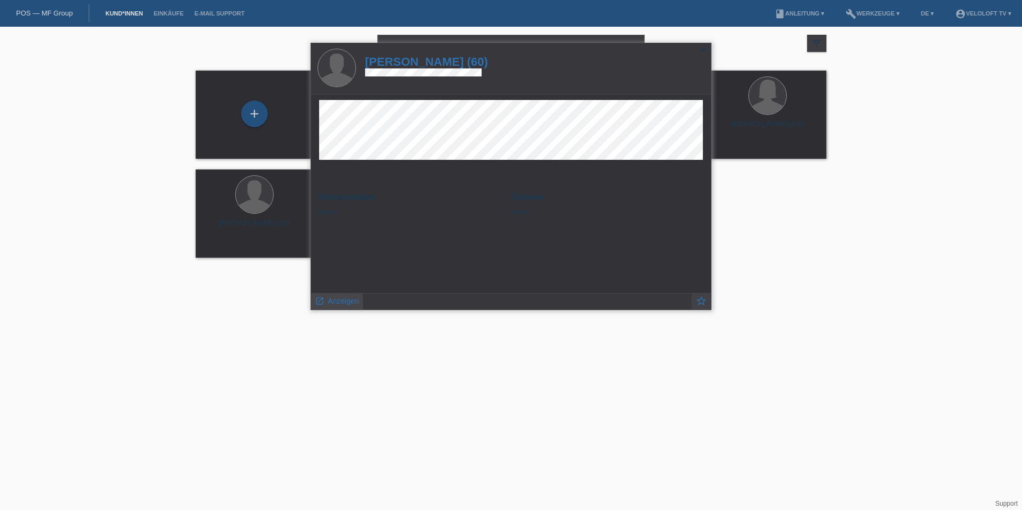
click at [349, 300] on span "Anzeigen" at bounding box center [343, 301] width 31 height 9
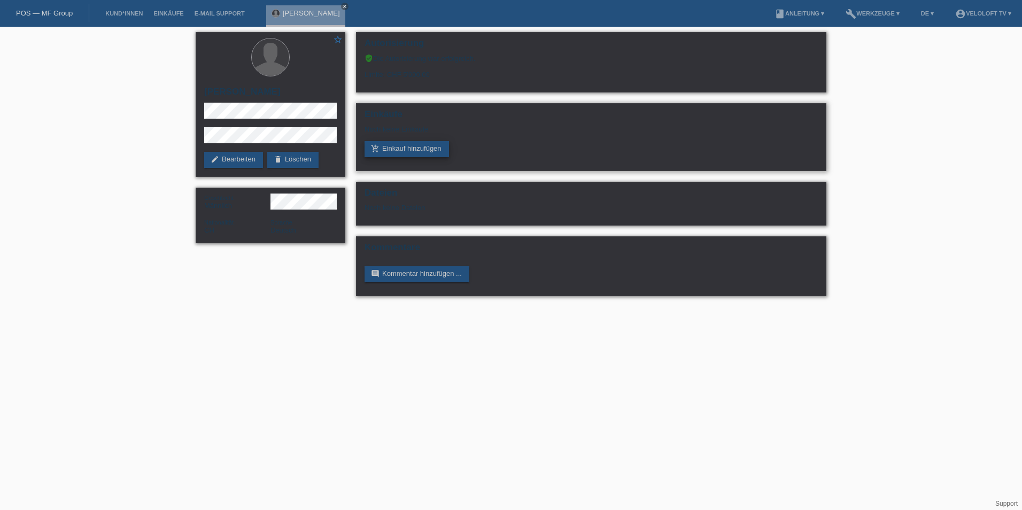
click at [404, 153] on link "add_shopping_cart Einkauf hinzufügen" at bounding box center [407, 149] width 84 height 16
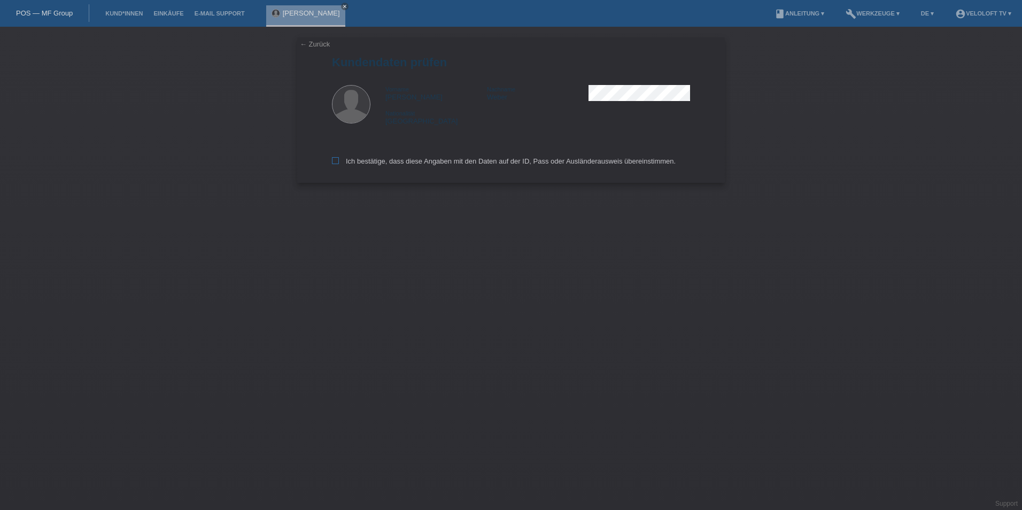
click at [341, 165] on label "Ich bestätige, dass diese Angaben mit den Daten auf der ID, Pass oder Ausländer…" at bounding box center [504, 161] width 344 height 8
click at [339, 164] on input "Ich bestätige, dass diese Angaben mit den Daten auf der ID, Pass oder Ausländer…" at bounding box center [335, 160] width 7 height 7
checkbox input "true"
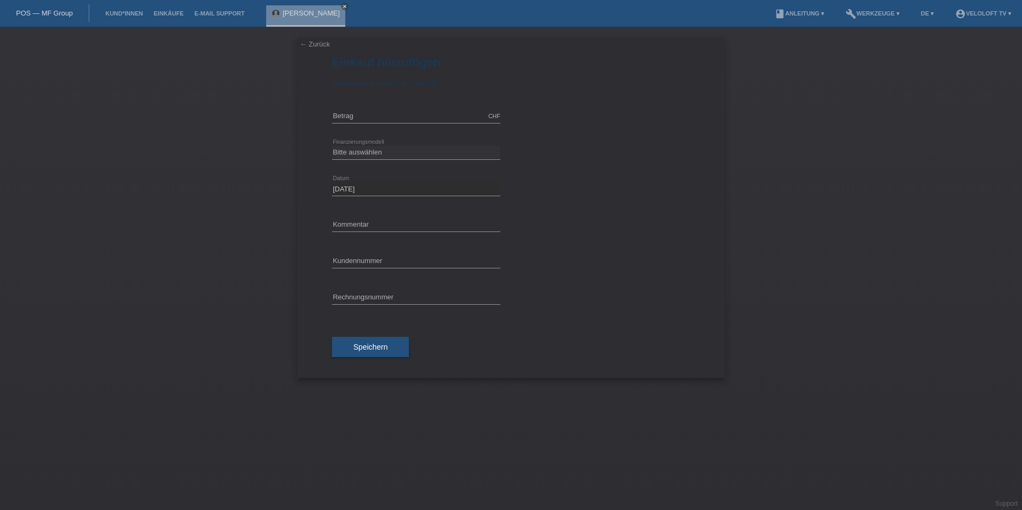
click at [361, 123] on icon at bounding box center [416, 123] width 168 height 1
click at [364, 120] on input "text" at bounding box center [416, 116] width 168 height 13
type input "2990.00"
click at [356, 150] on select "Bitte auswählen Fixe Raten Kauf auf Rechnung mit Teilzahlungsoption" at bounding box center [416, 152] width 168 height 13
select select "77"
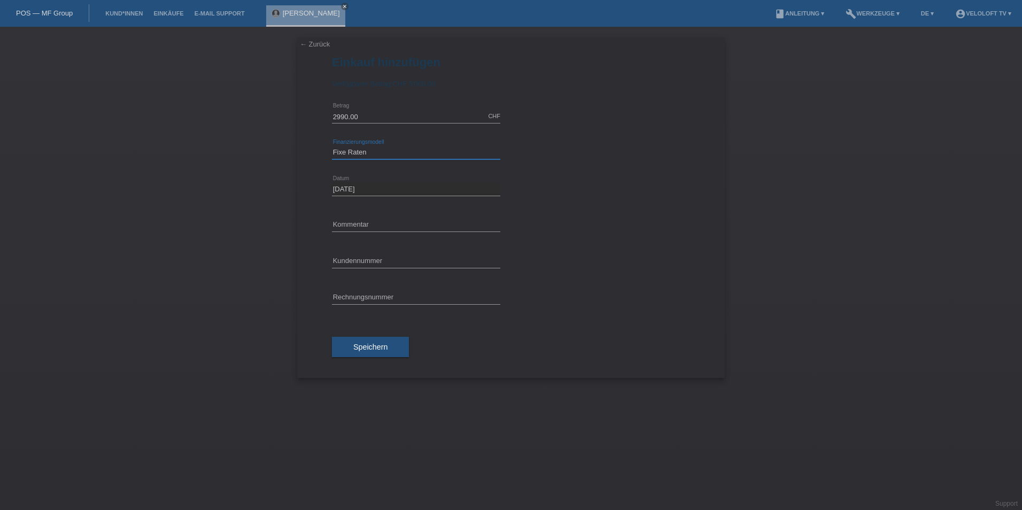
click at [332, 146] on select "Bitte auswählen Fixe Raten Kauf auf Rechnung mit Teilzahlungsoption" at bounding box center [416, 152] width 168 height 13
click at [392, 190] on select "Bitte auswählen 4 Raten 5 Raten 6 Raten 7 Raten 8 Raten 9 Raten 10 Raten 11 Rat…" at bounding box center [416, 188] width 168 height 13
select select "172"
click at [332, 182] on select "Bitte auswählen 4 Raten 5 Raten 6 Raten 7 Raten 8 Raten 9 Raten 10 Raten 11 Rat…" at bounding box center [416, 188] width 168 height 13
click at [357, 259] on input "text" at bounding box center [416, 260] width 168 height 13
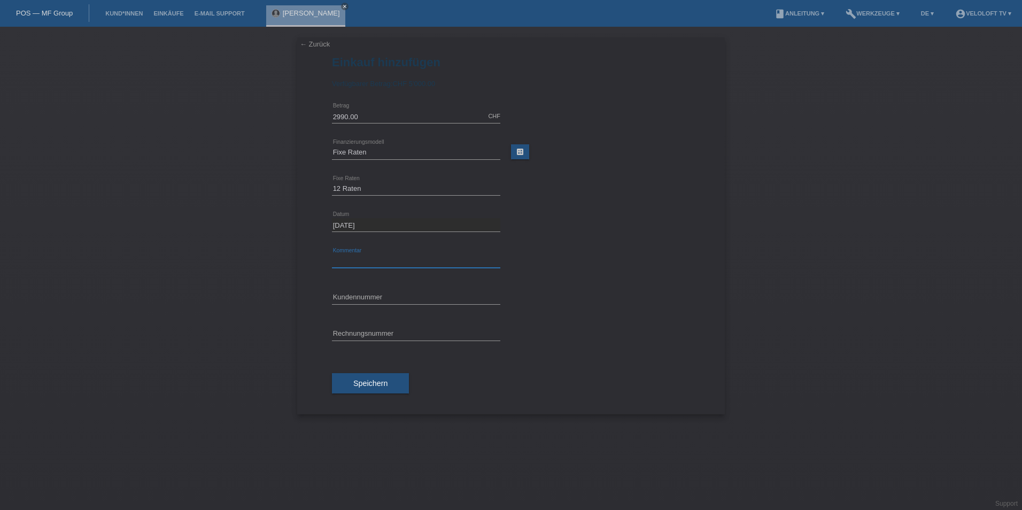
type input "Veloloft TV"
click at [359, 296] on input "text" at bounding box center [416, 297] width 168 height 13
paste input "C164945"
type input "C164945"
click at [382, 399] on div "Speichern" at bounding box center [511, 383] width 358 height 62
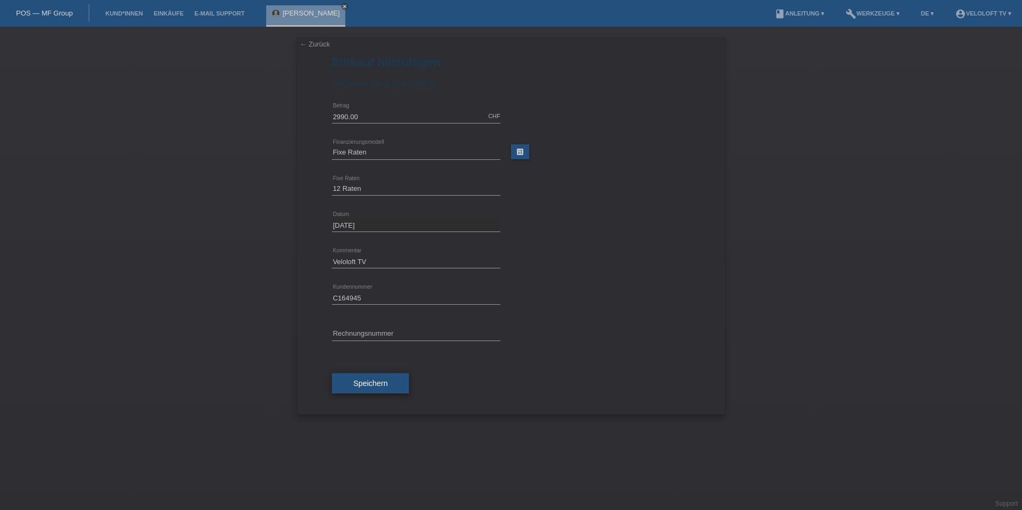
click at [392, 374] on button "Speichern" at bounding box center [370, 383] width 77 height 20
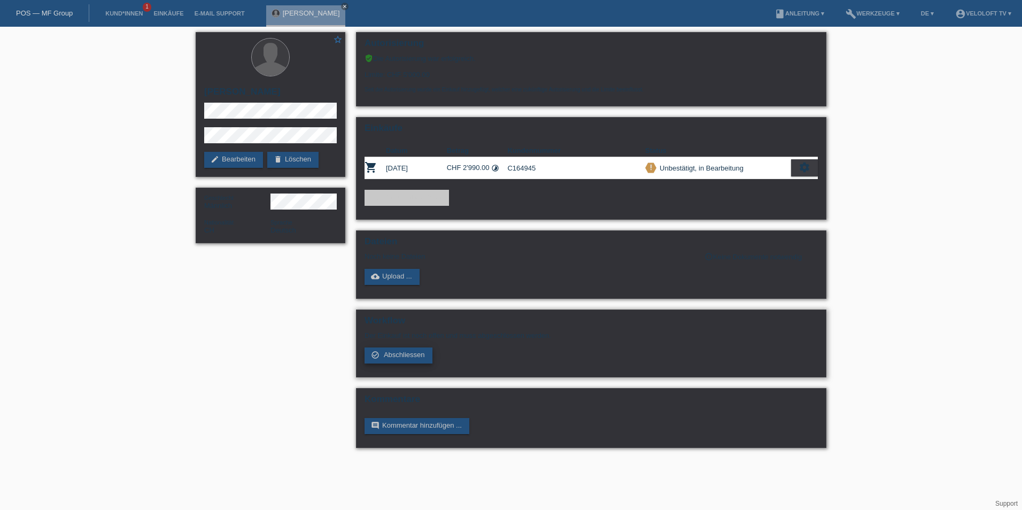
click at [405, 350] on link "check_circle_outline Abschliessen" at bounding box center [399, 355] width 68 height 16
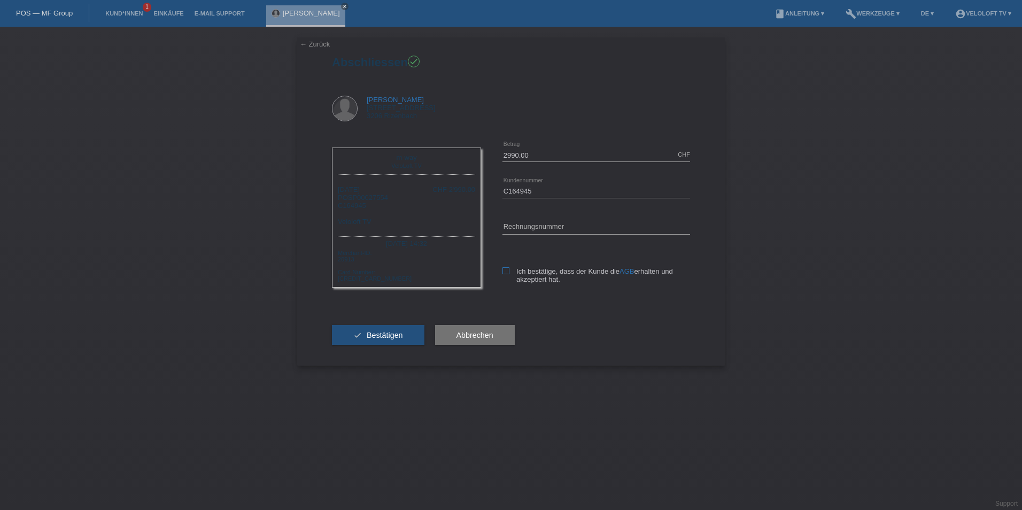
click at [504, 271] on icon at bounding box center [506, 270] width 7 height 7
click at [504, 271] on input "Ich bestätige, dass der Kunde die AGB erhalten und akzeptiert hat." at bounding box center [506, 270] width 7 height 7
checkbox input "true"
click at [390, 334] on span "Bestätigen" at bounding box center [385, 335] width 36 height 9
